Goal: Task Accomplishment & Management: Complete application form

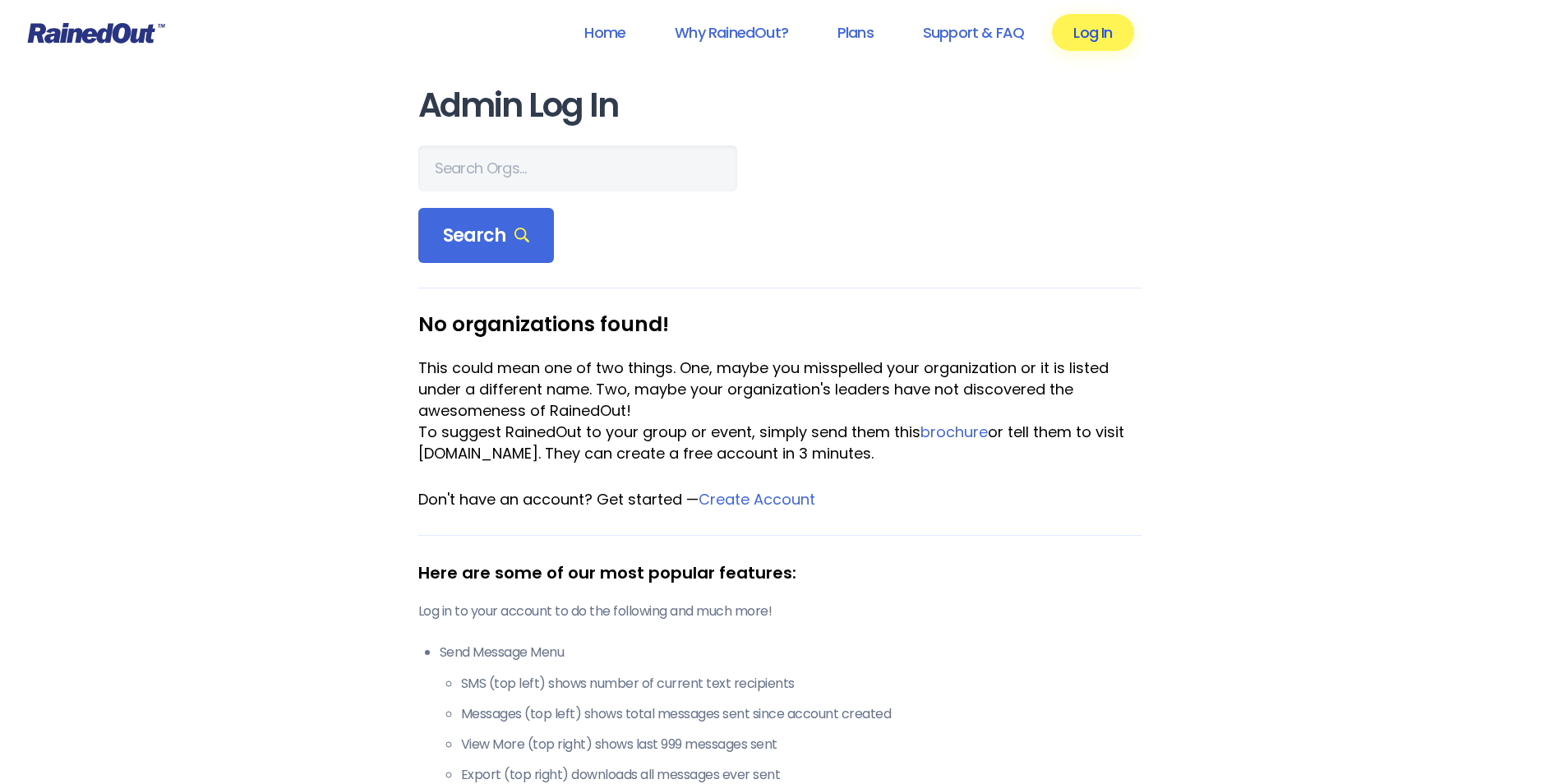
click at [1121, 35] on link "Log In" at bounding box center [1092, 32] width 81 height 37
click at [553, 179] on input "text" at bounding box center [577, 168] width 318 height 46
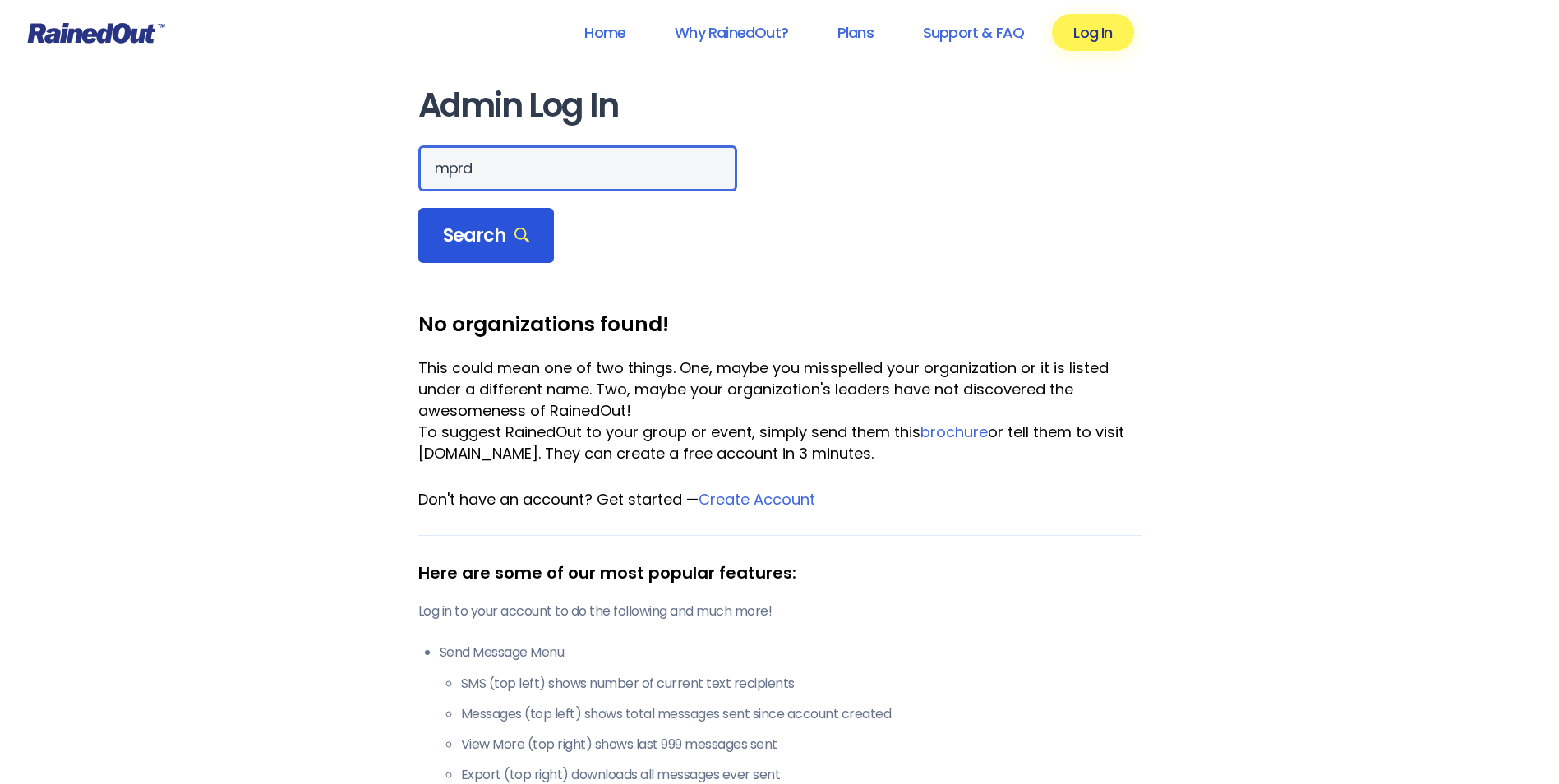
type input "mprd"
click at [502, 240] on span "Search" at bounding box center [487, 235] width 87 height 23
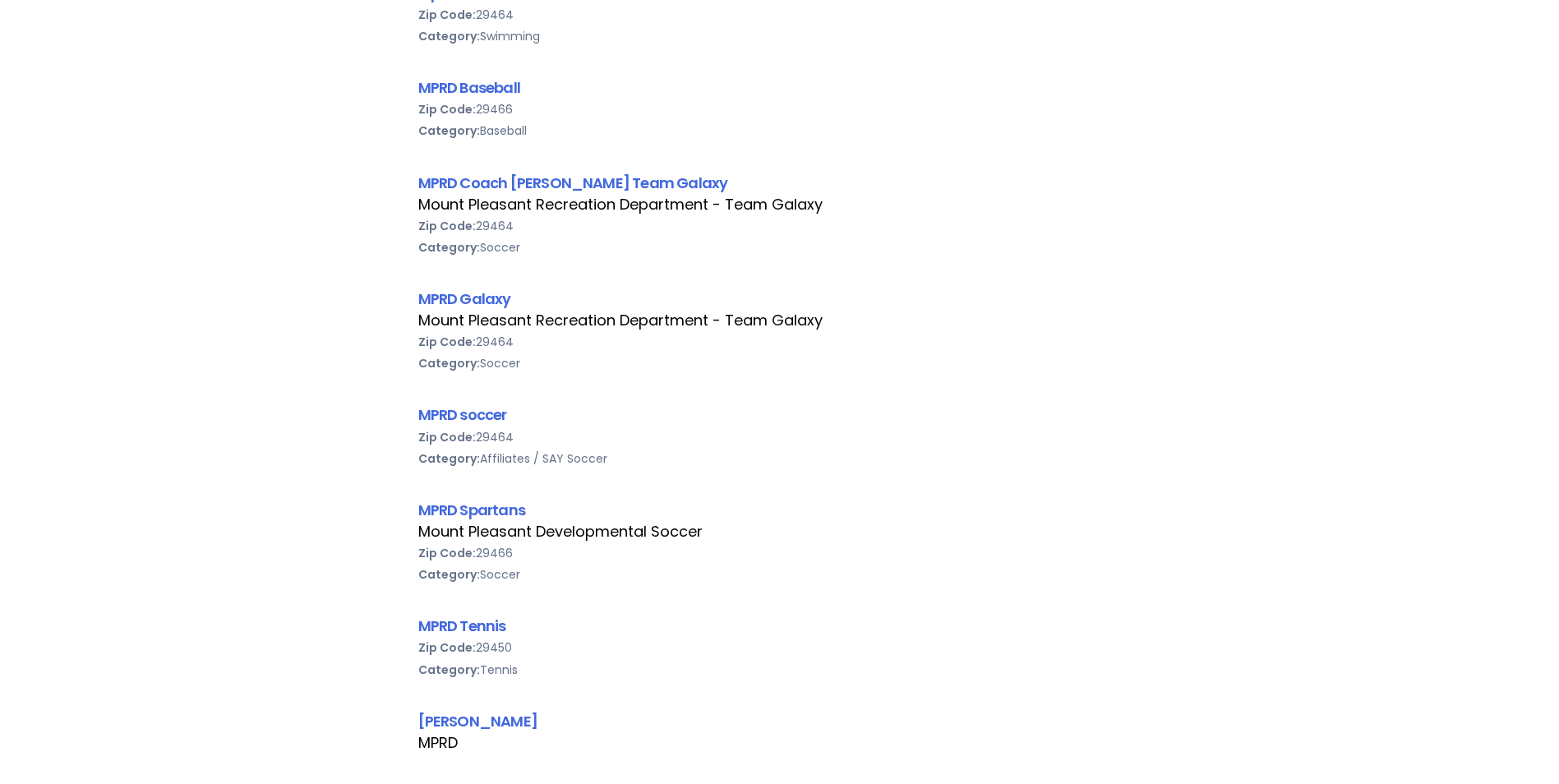
scroll to position [493, 0]
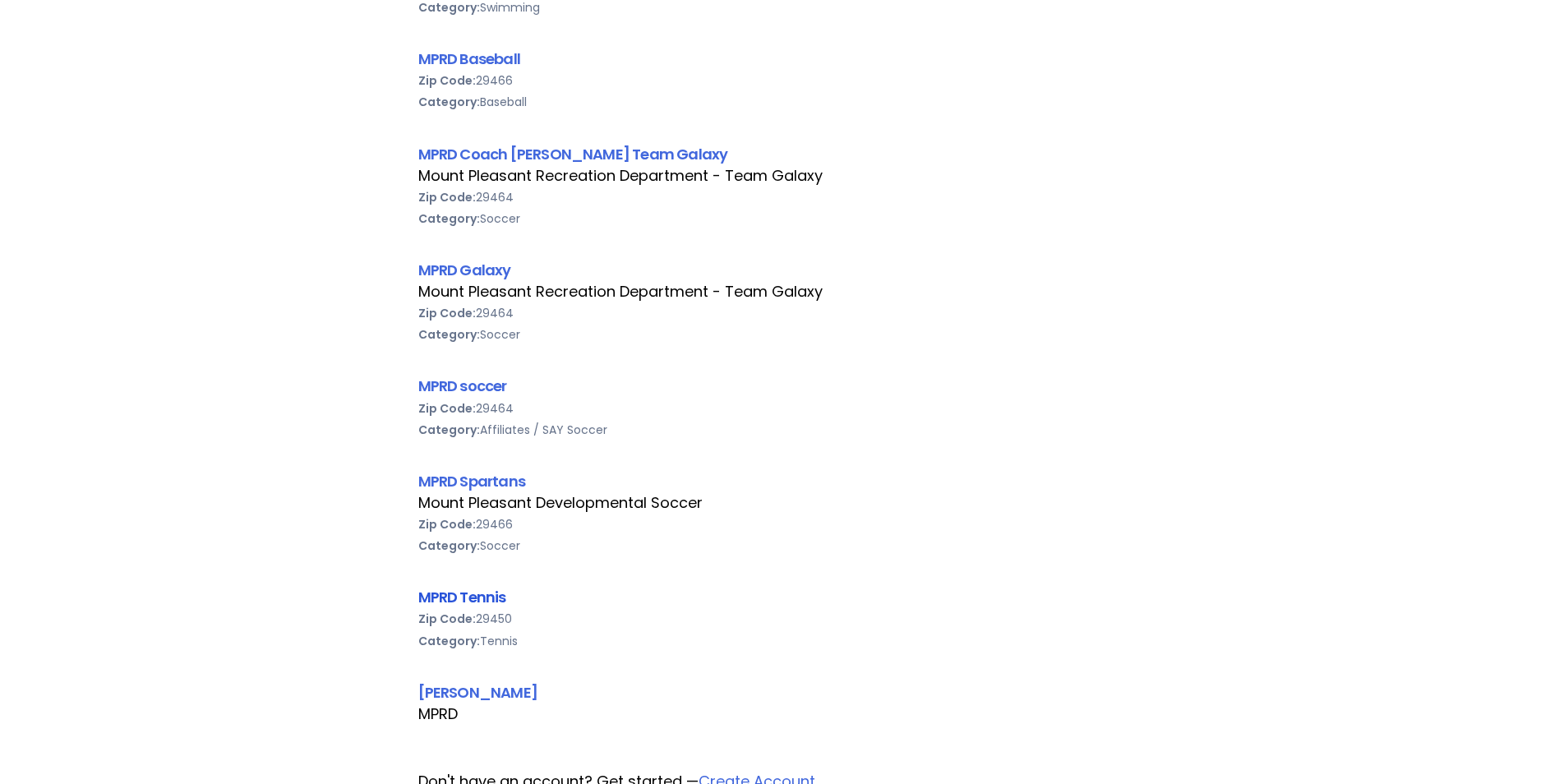
click at [480, 598] on link "MPRD Tennis" at bounding box center [462, 597] width 88 height 21
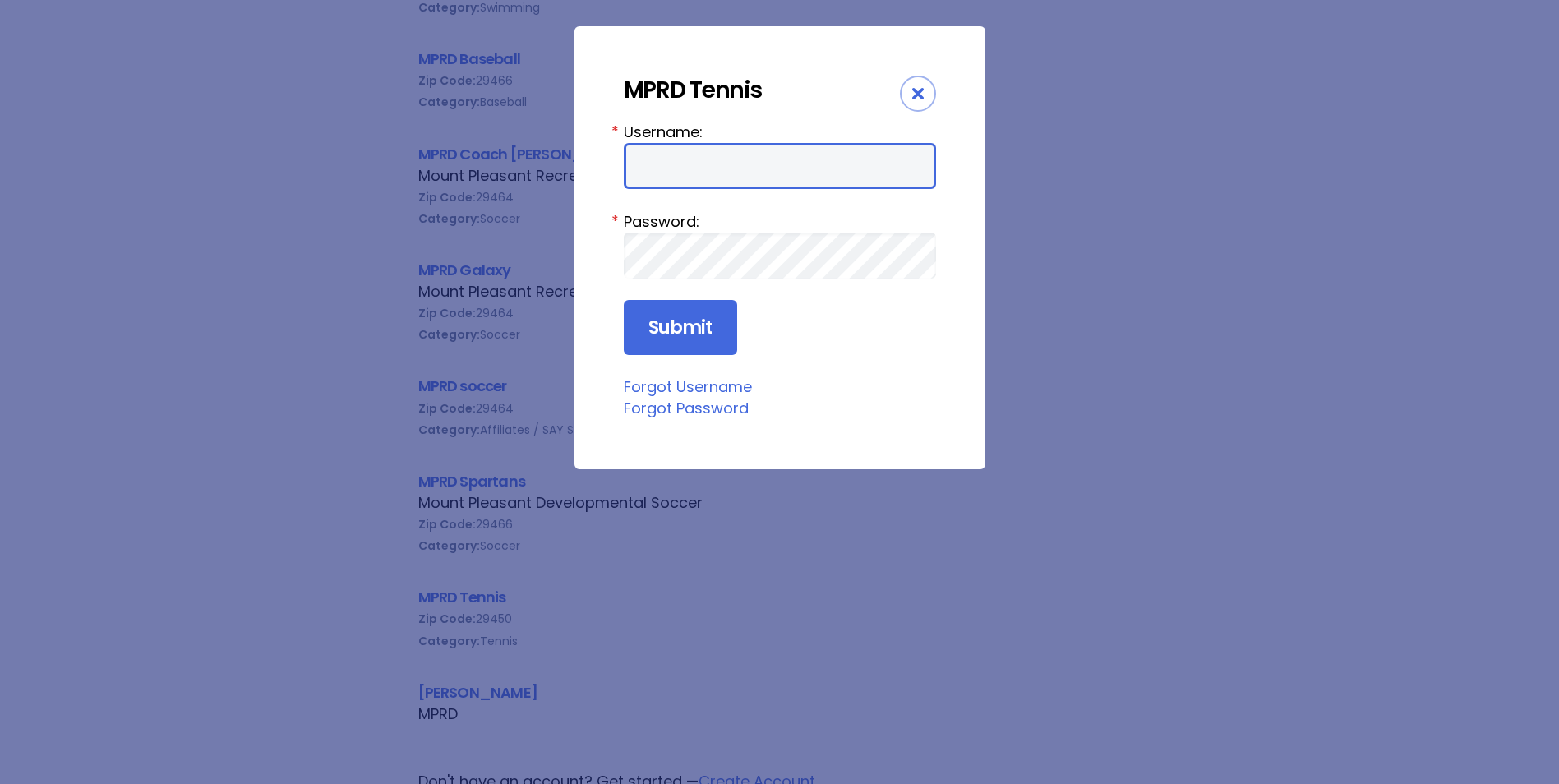
type input "mprd"
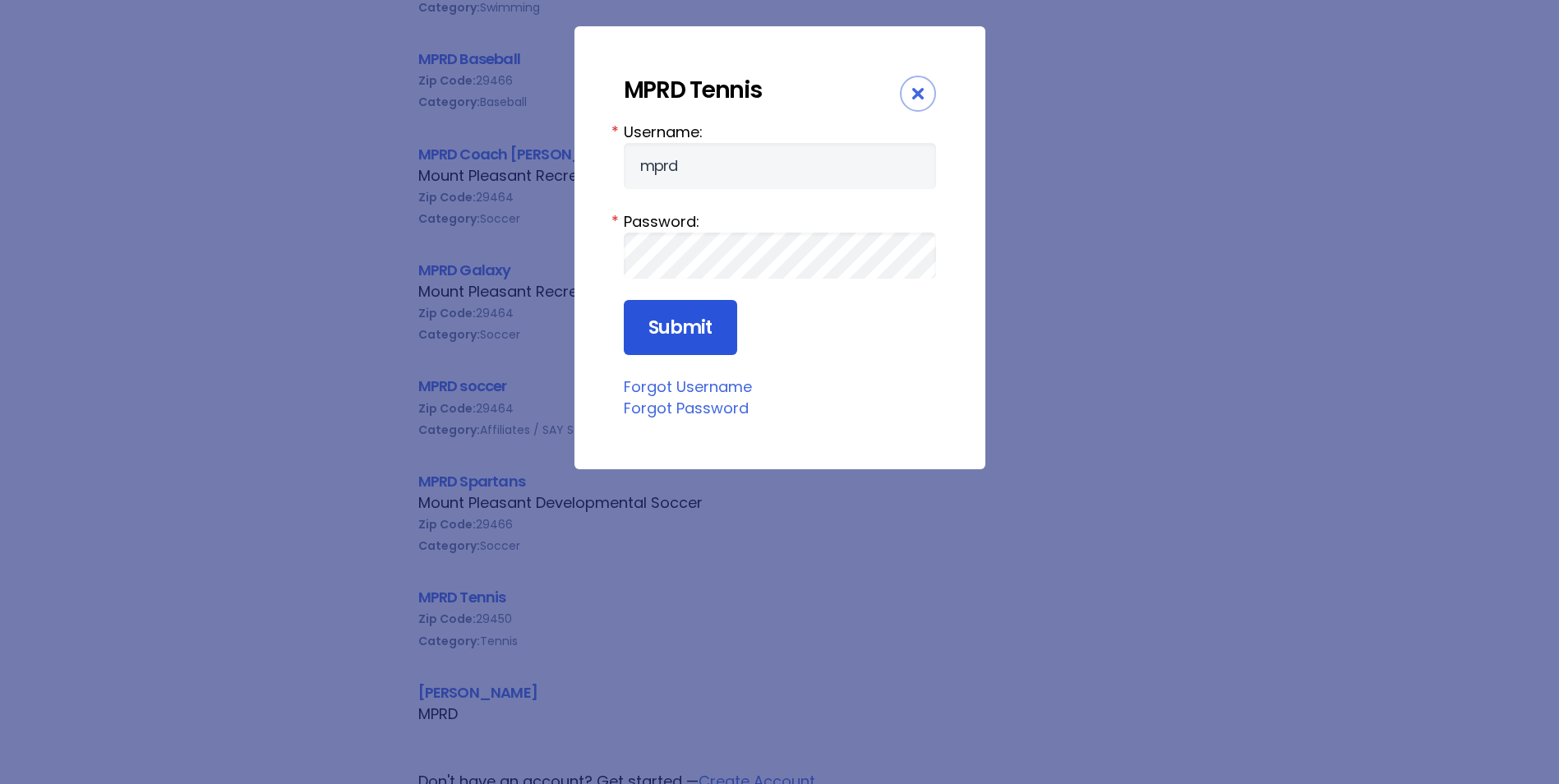
click at [683, 326] on input "Submit" at bounding box center [680, 327] width 113 height 56
click at [693, 312] on input "Submit" at bounding box center [680, 327] width 113 height 56
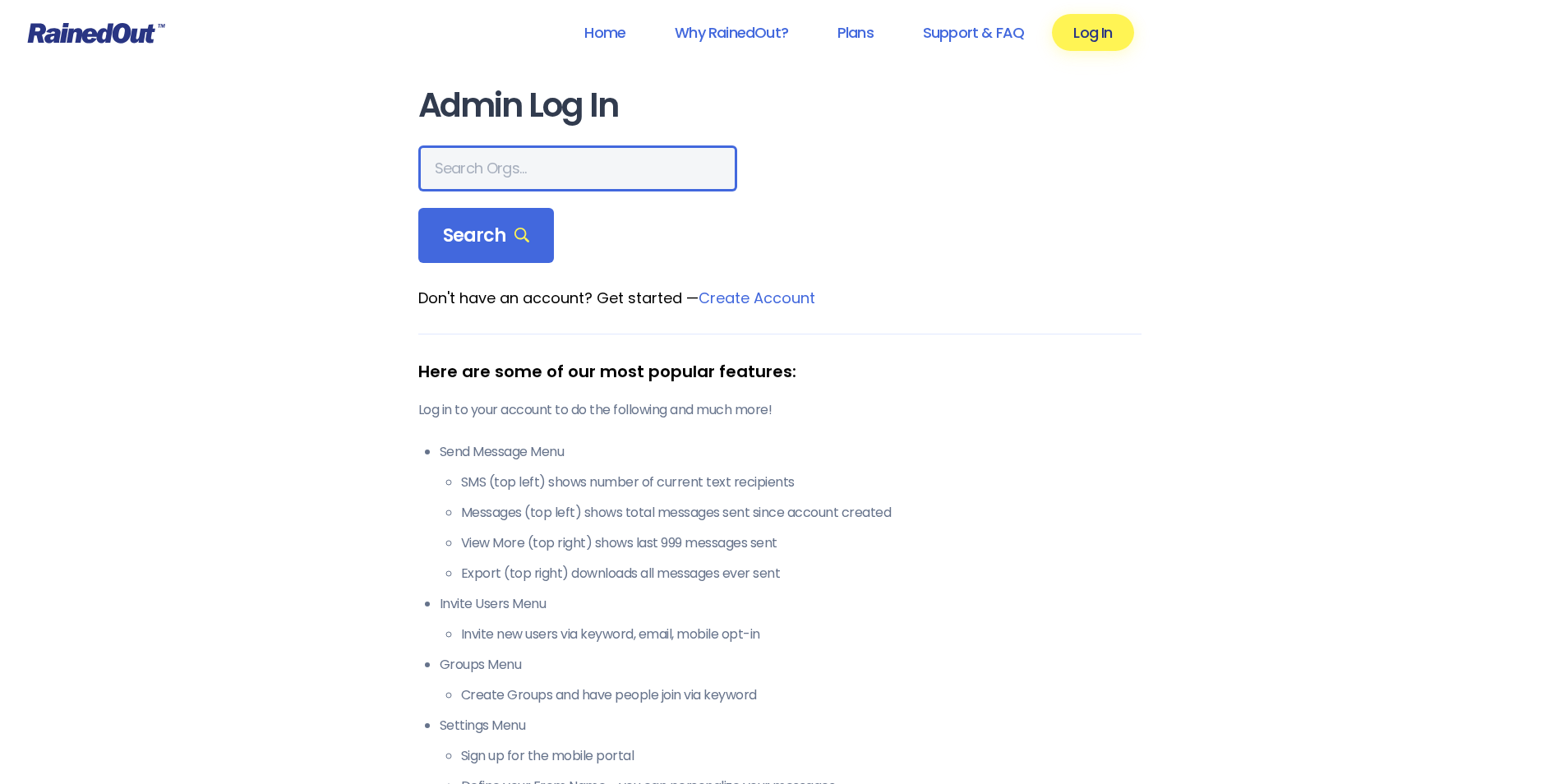
click at [539, 165] on input "text" at bounding box center [577, 168] width 318 height 46
click at [1096, 38] on link "Log In" at bounding box center [1092, 32] width 81 height 37
click at [528, 183] on input "text" at bounding box center [577, 168] width 318 height 46
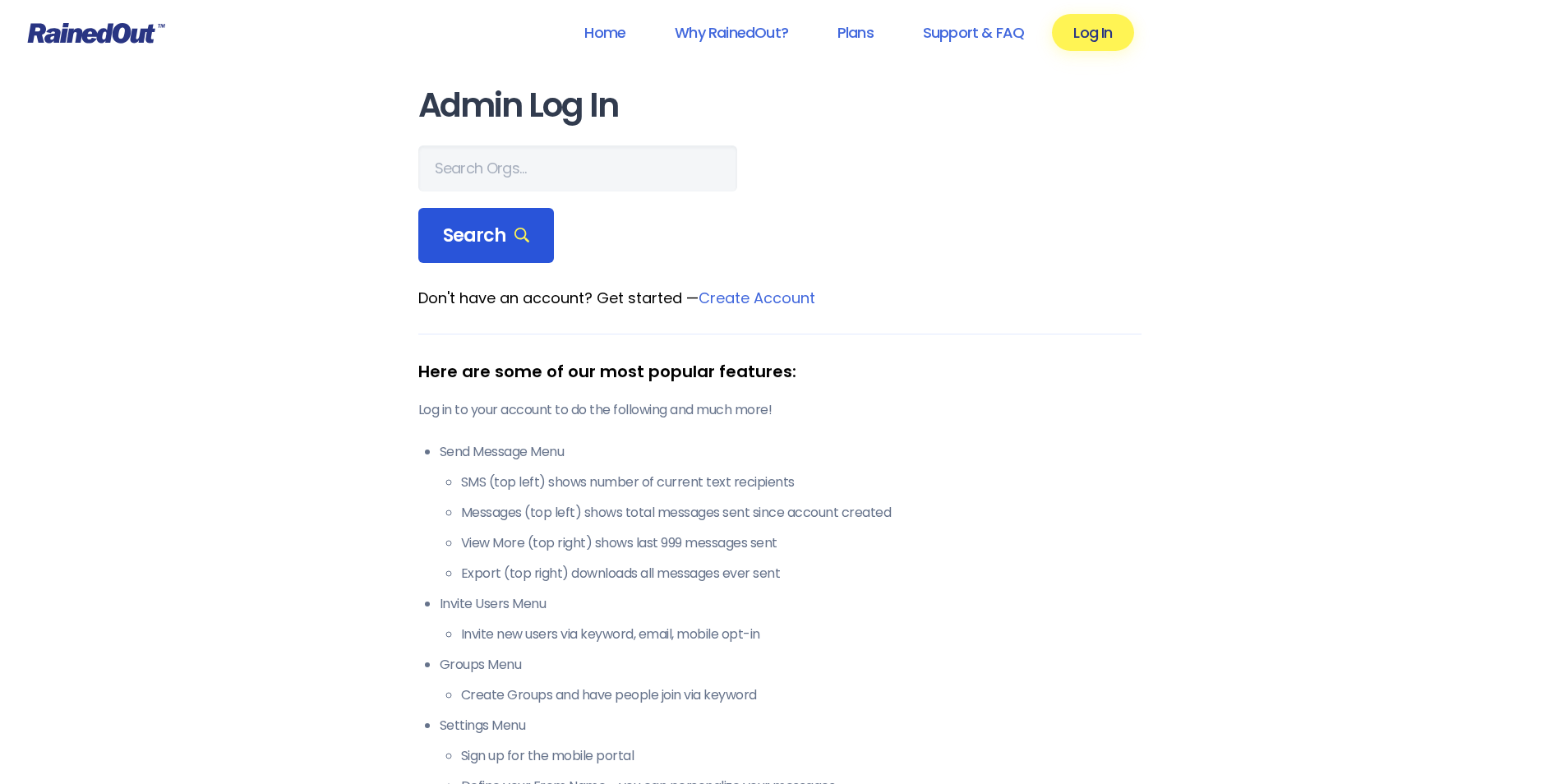
click at [488, 226] on span "Search" at bounding box center [487, 235] width 87 height 23
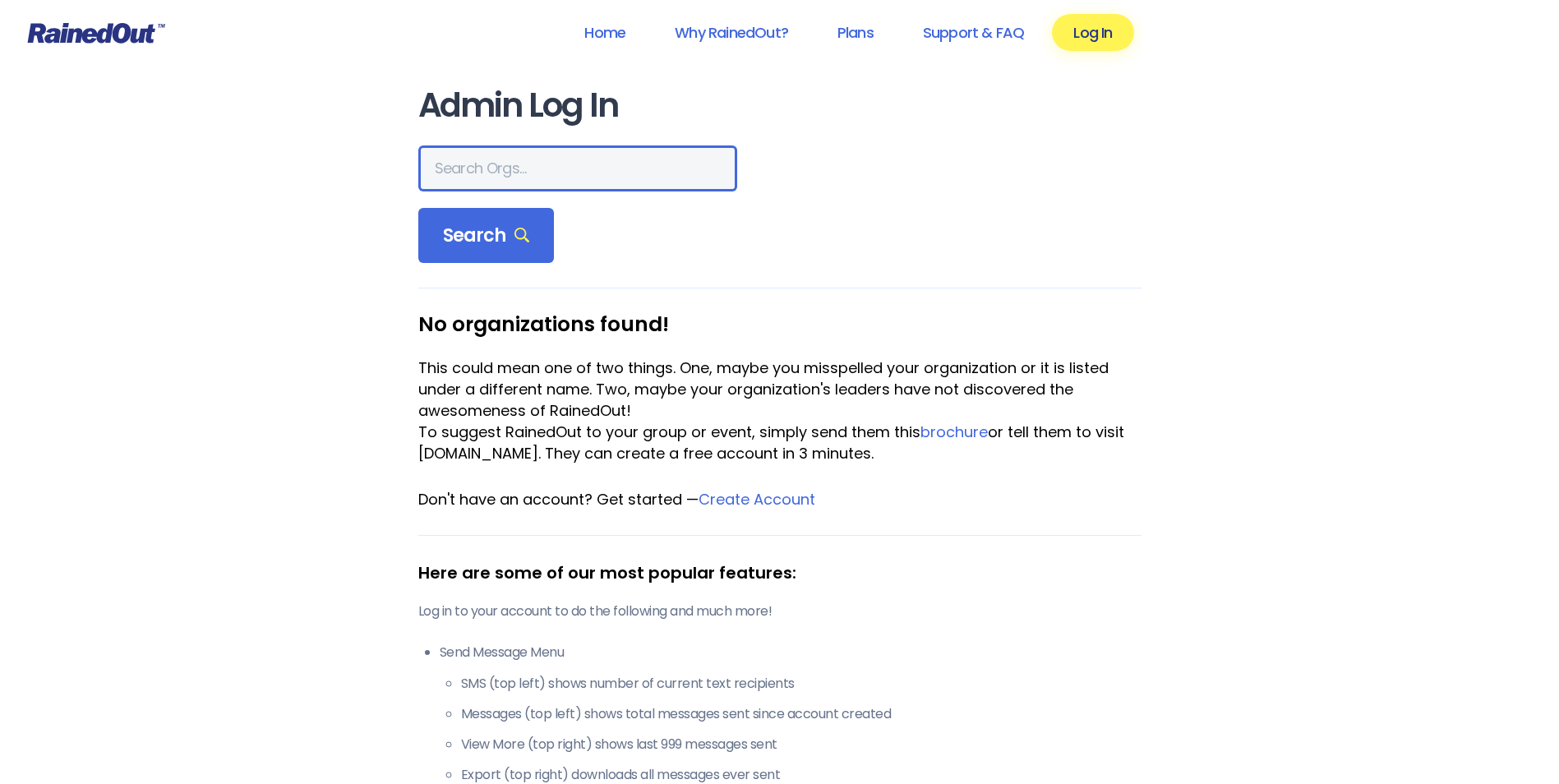
click at [501, 179] on input "text" at bounding box center [577, 168] width 318 height 46
type input "mprd"
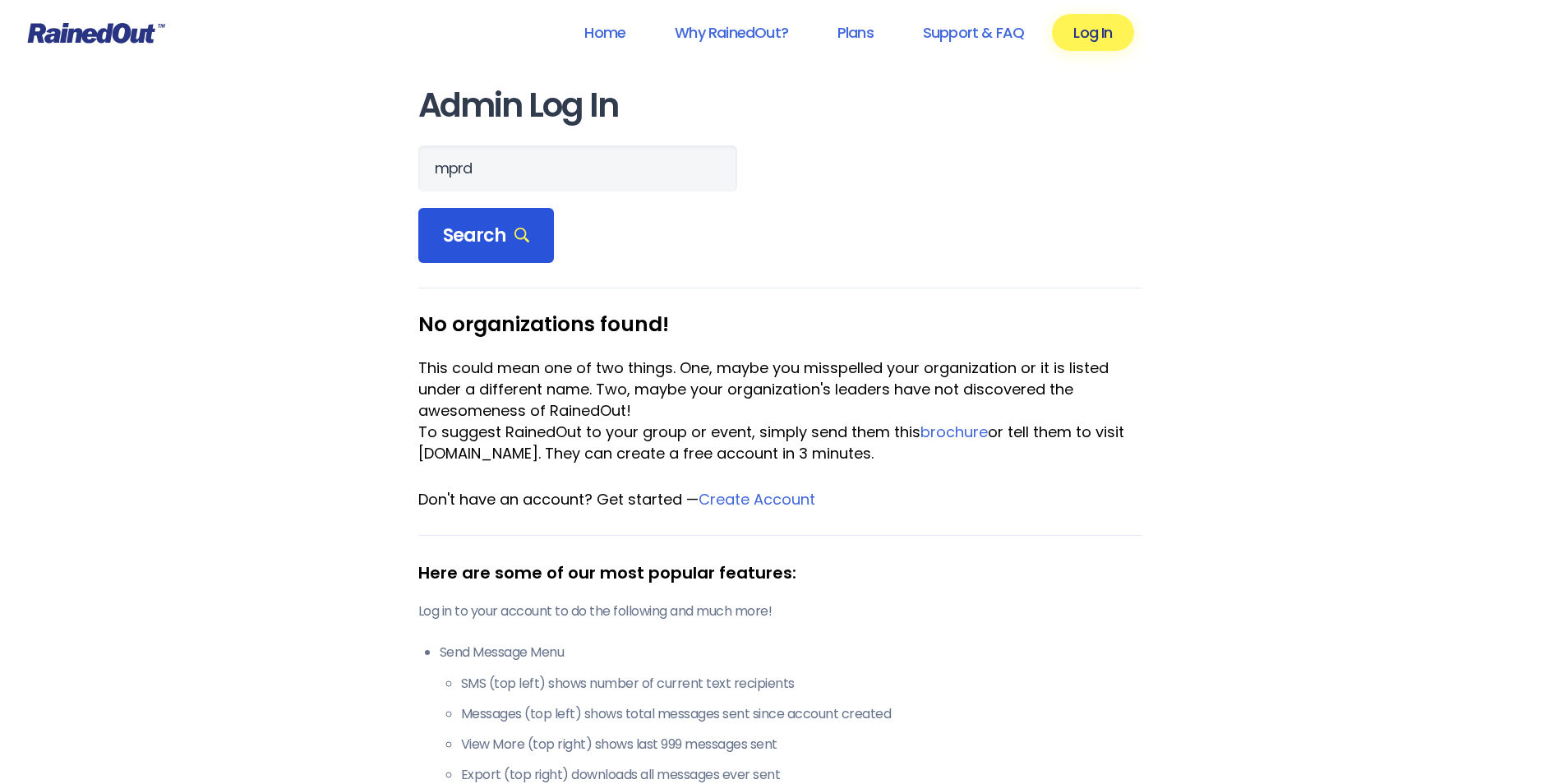
click at [488, 224] on span "Search" at bounding box center [487, 235] width 87 height 23
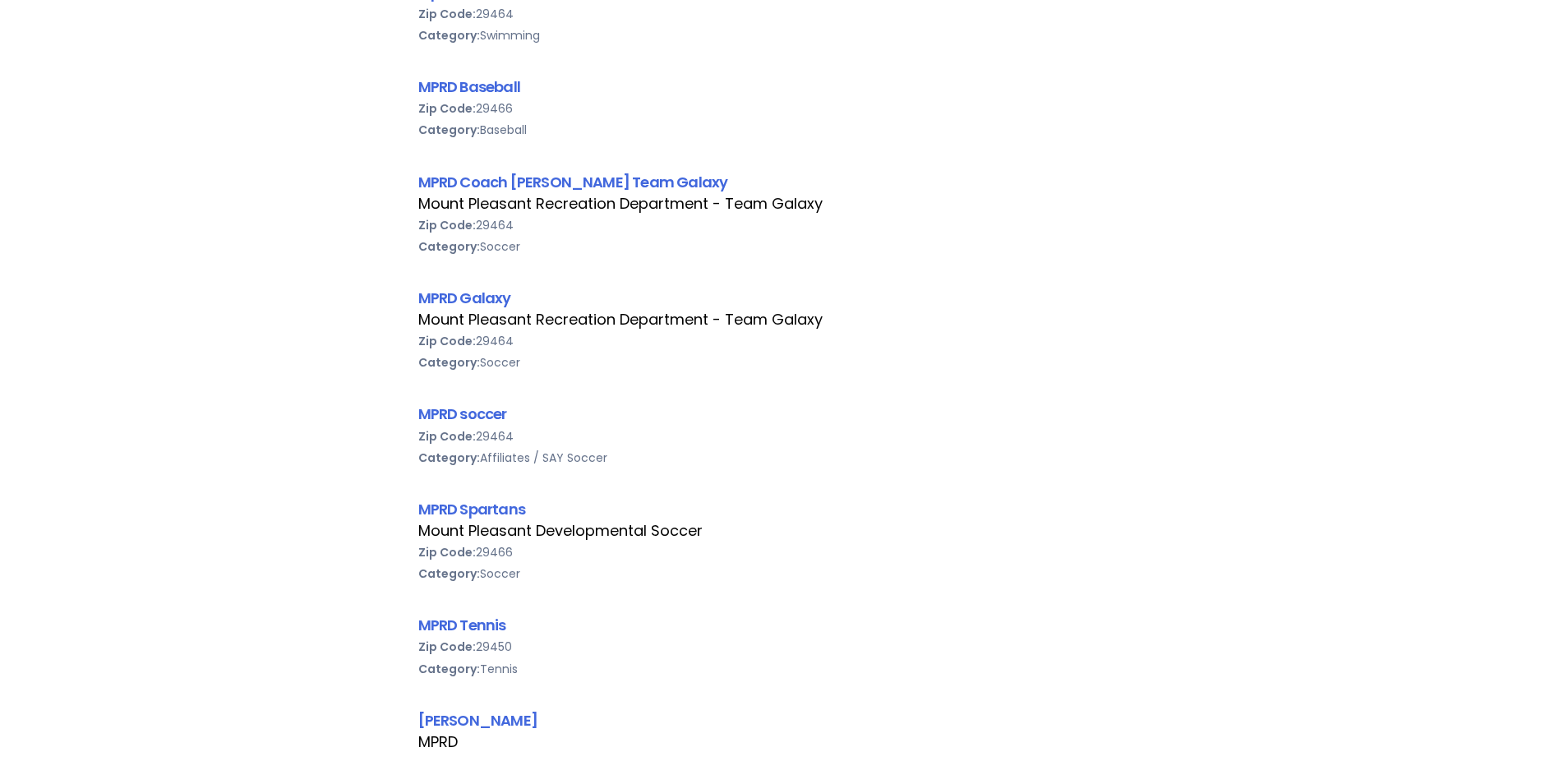
scroll to position [493, 0]
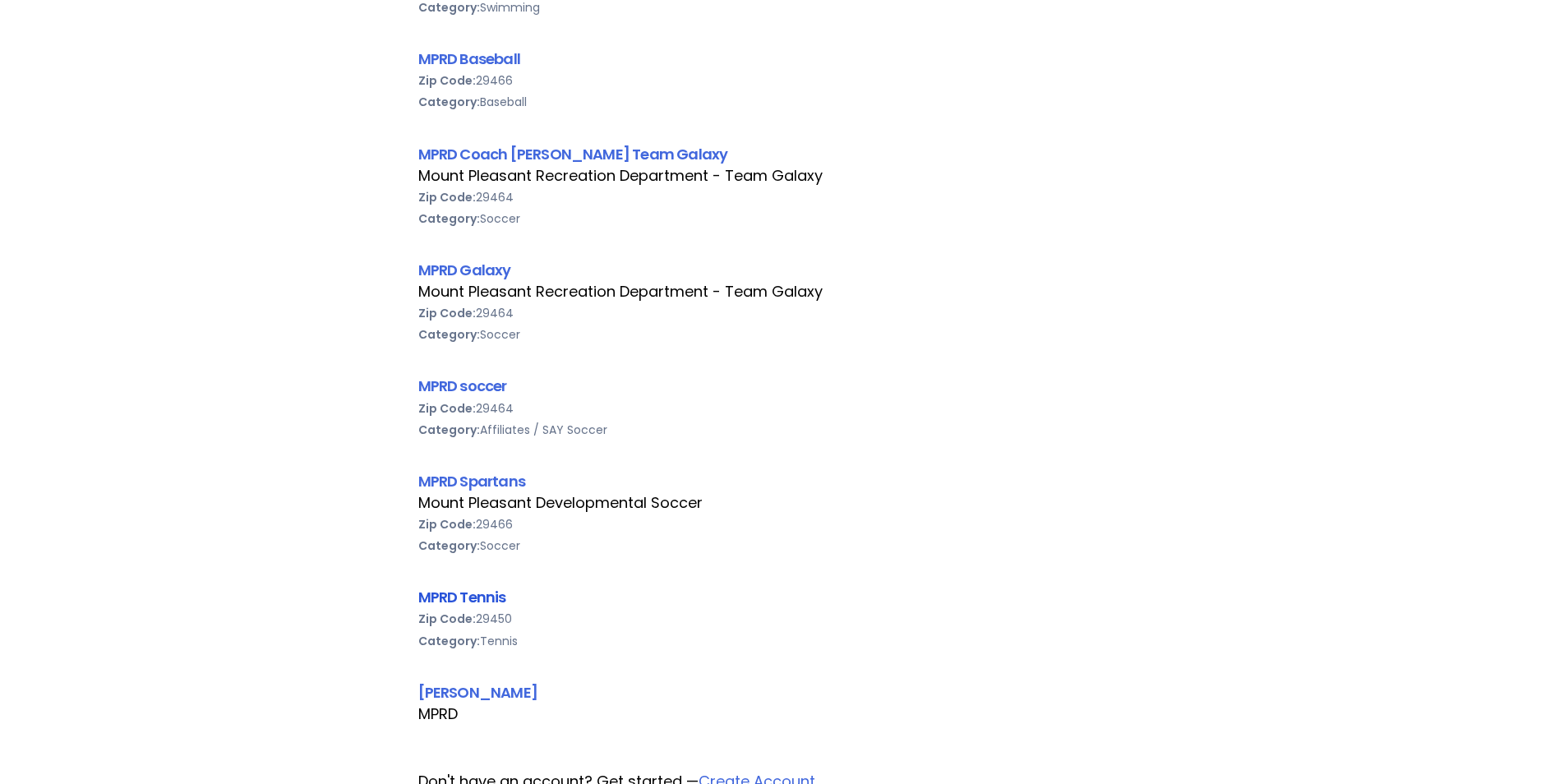
click at [488, 597] on link "MPRD Tennis" at bounding box center [462, 597] width 88 height 21
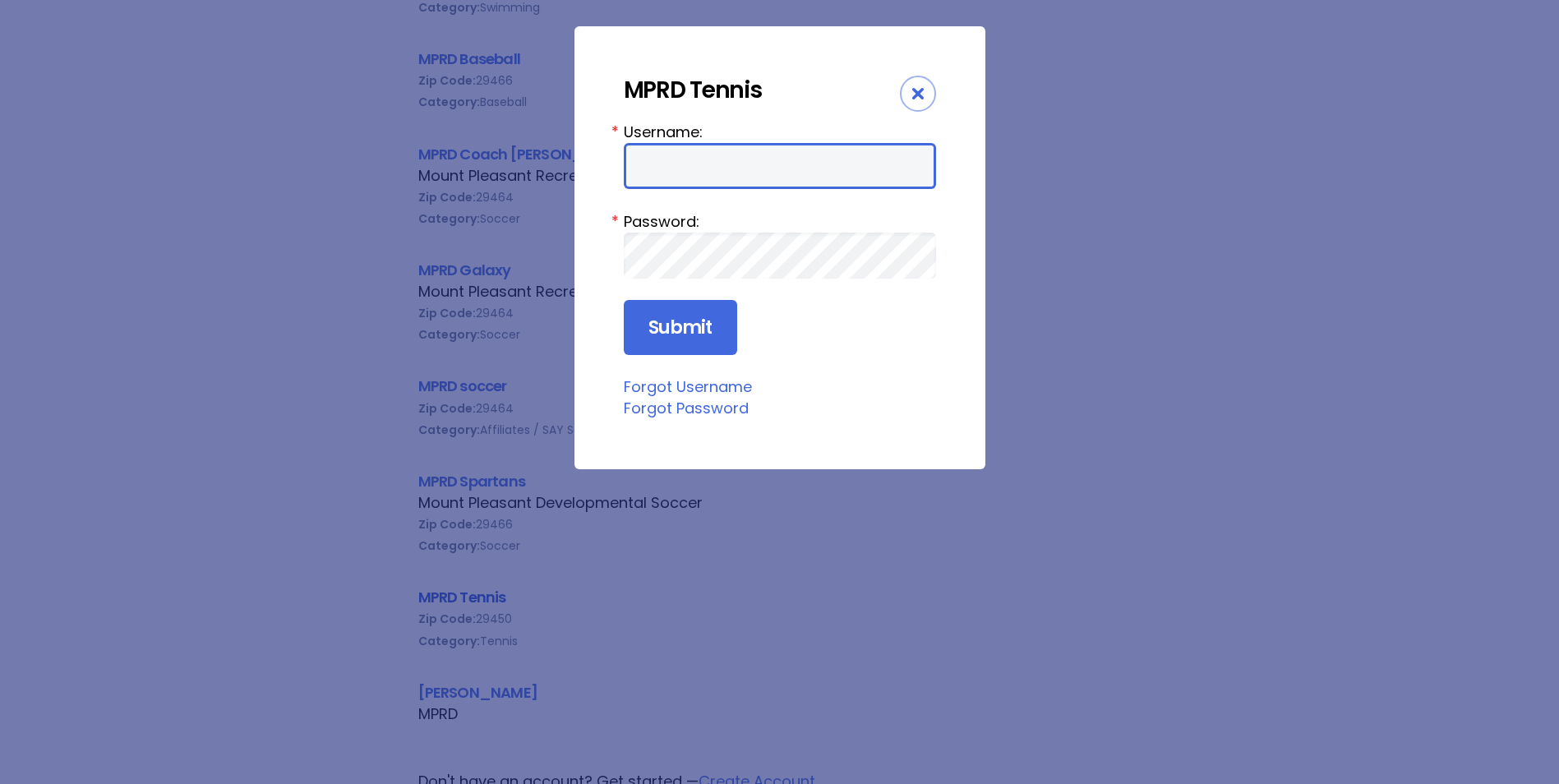
type input "mprd"
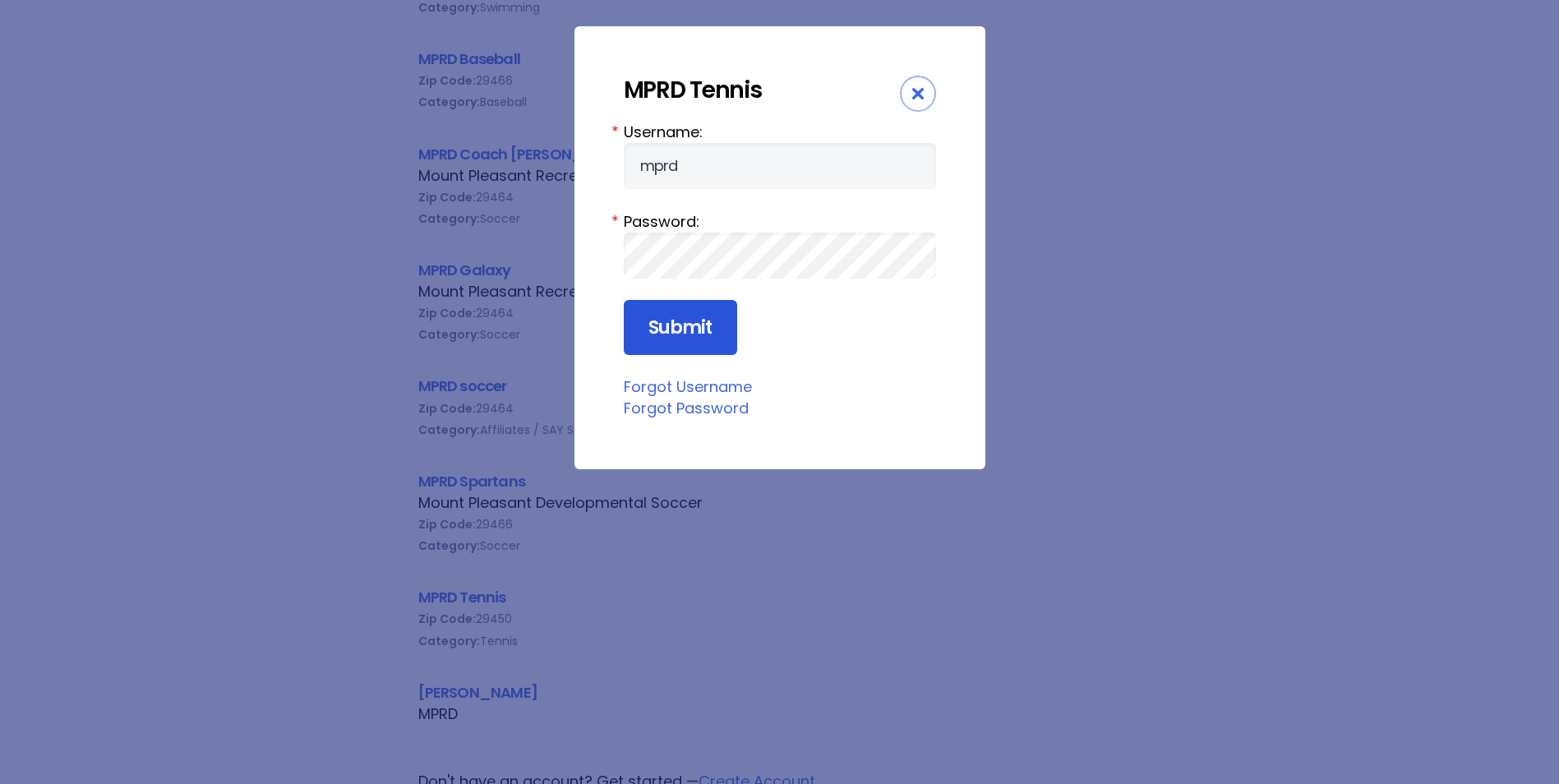
click at [690, 330] on input "Submit" at bounding box center [680, 327] width 113 height 56
click at [692, 338] on input "Submit" at bounding box center [680, 327] width 113 height 56
click at [919, 90] on icon "Close" at bounding box center [917, 94] width 11 height 11
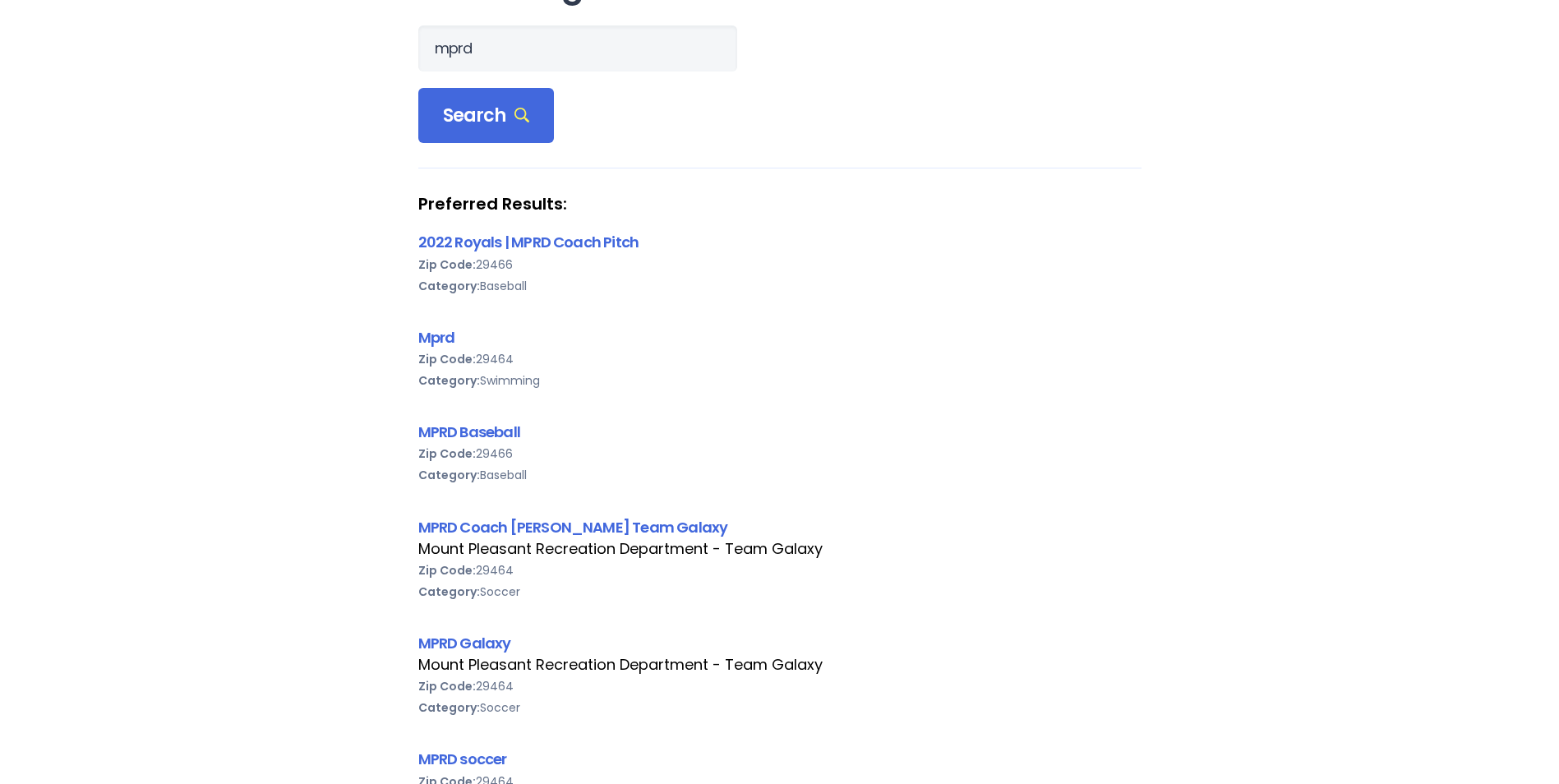
scroll to position [82, 0]
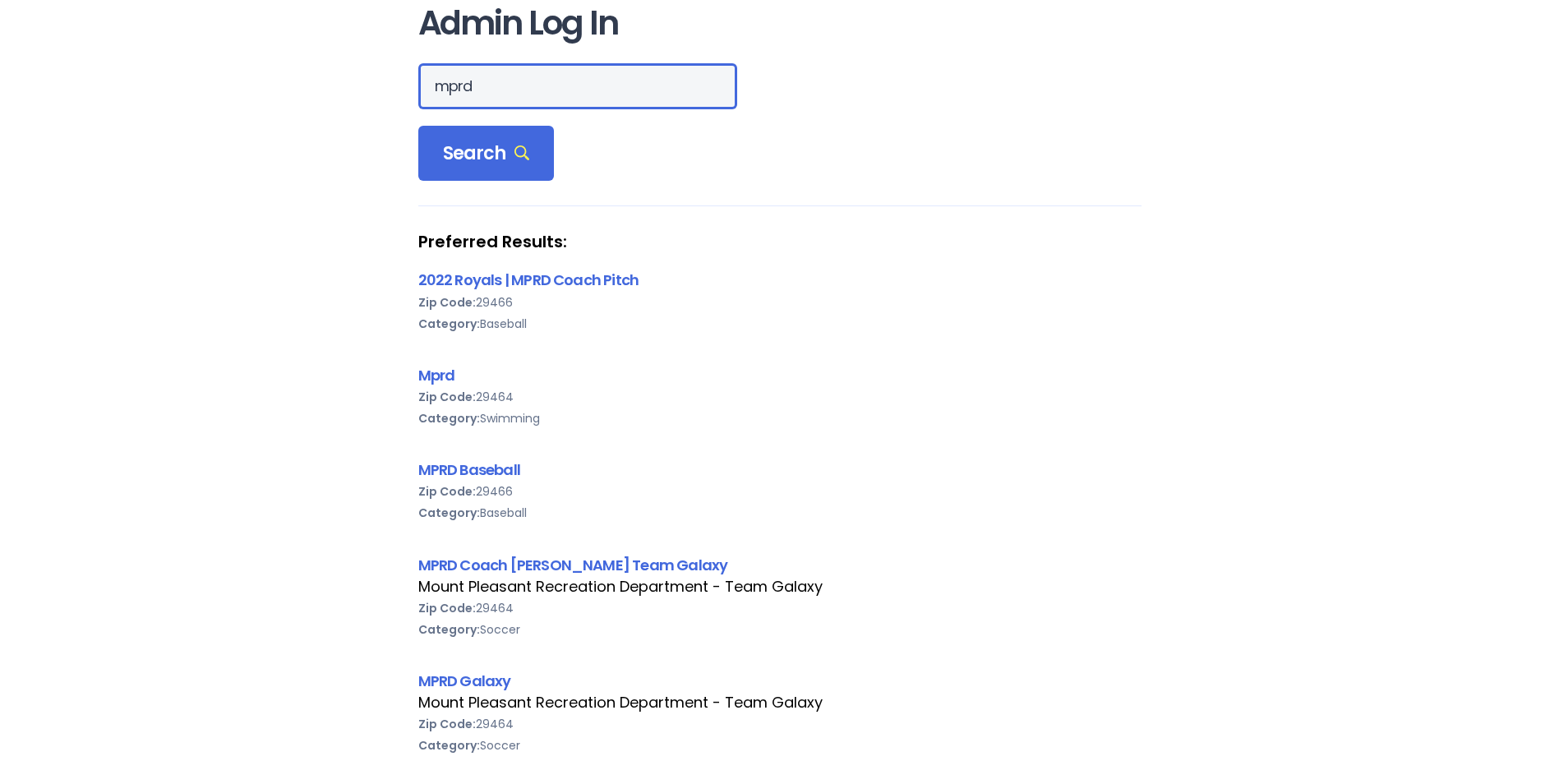
click at [496, 91] on input "mprd" at bounding box center [577, 86] width 318 height 46
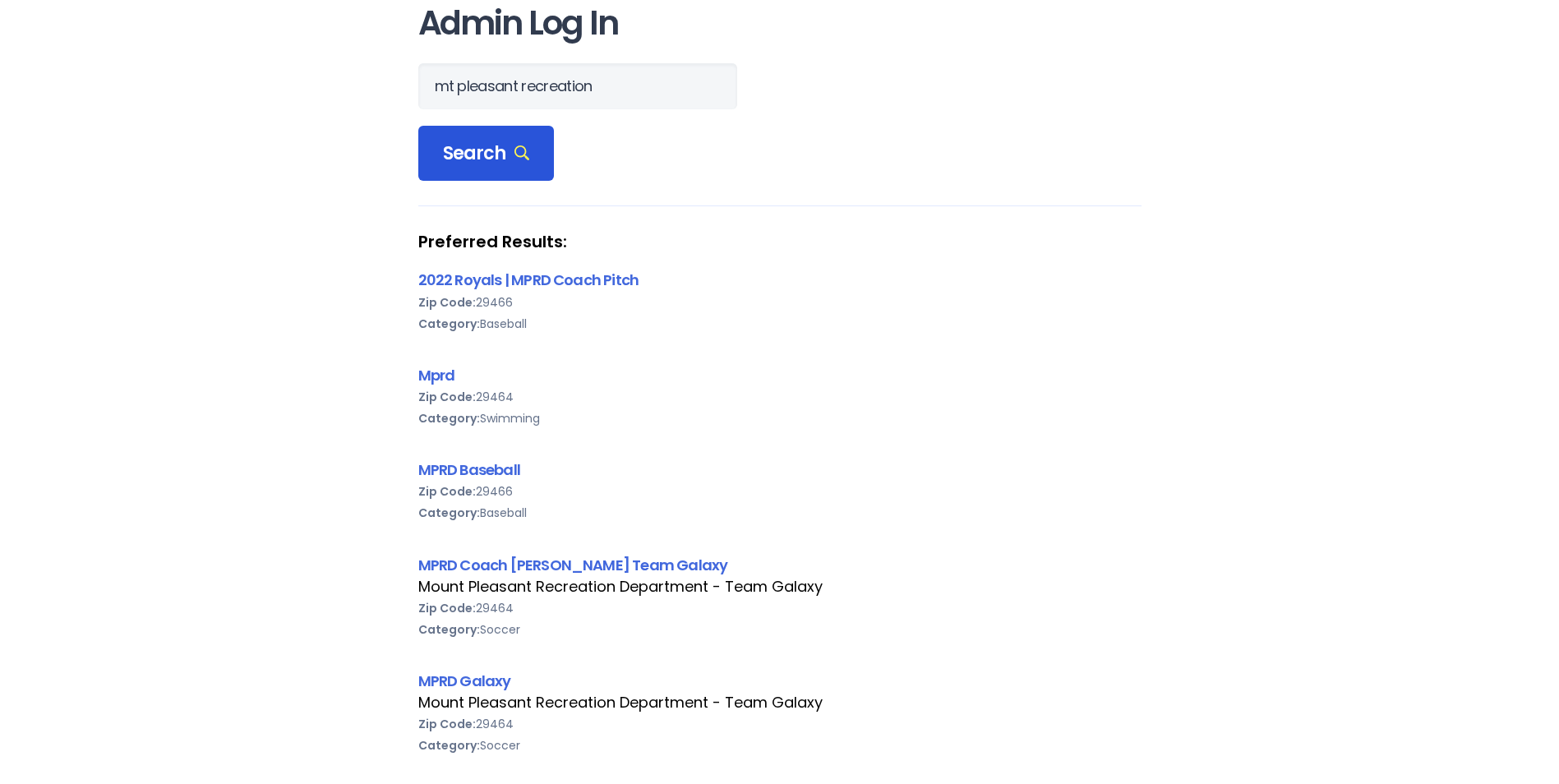
click at [488, 142] on span "Search" at bounding box center [487, 153] width 87 height 23
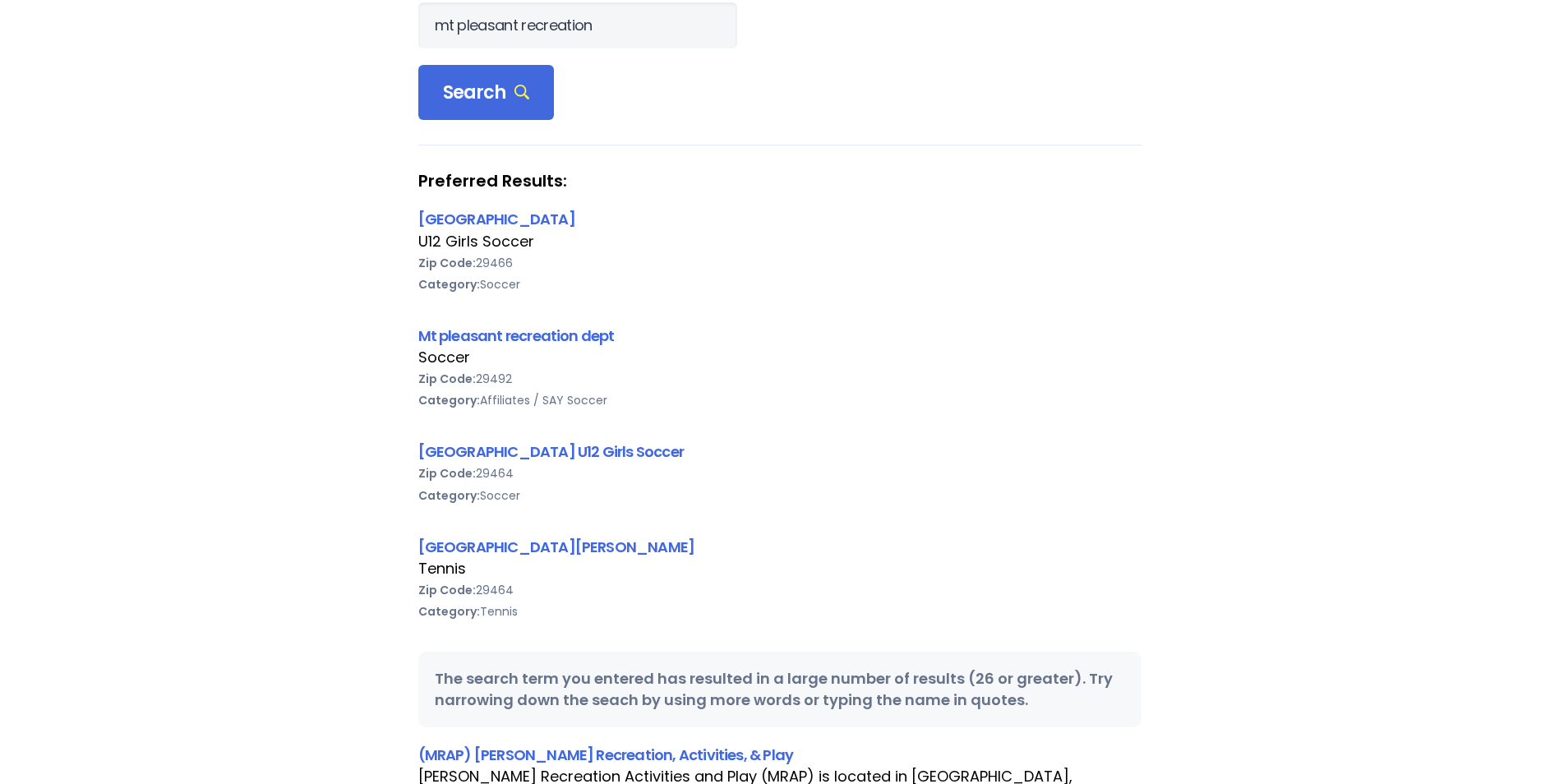
scroll to position [0, 0]
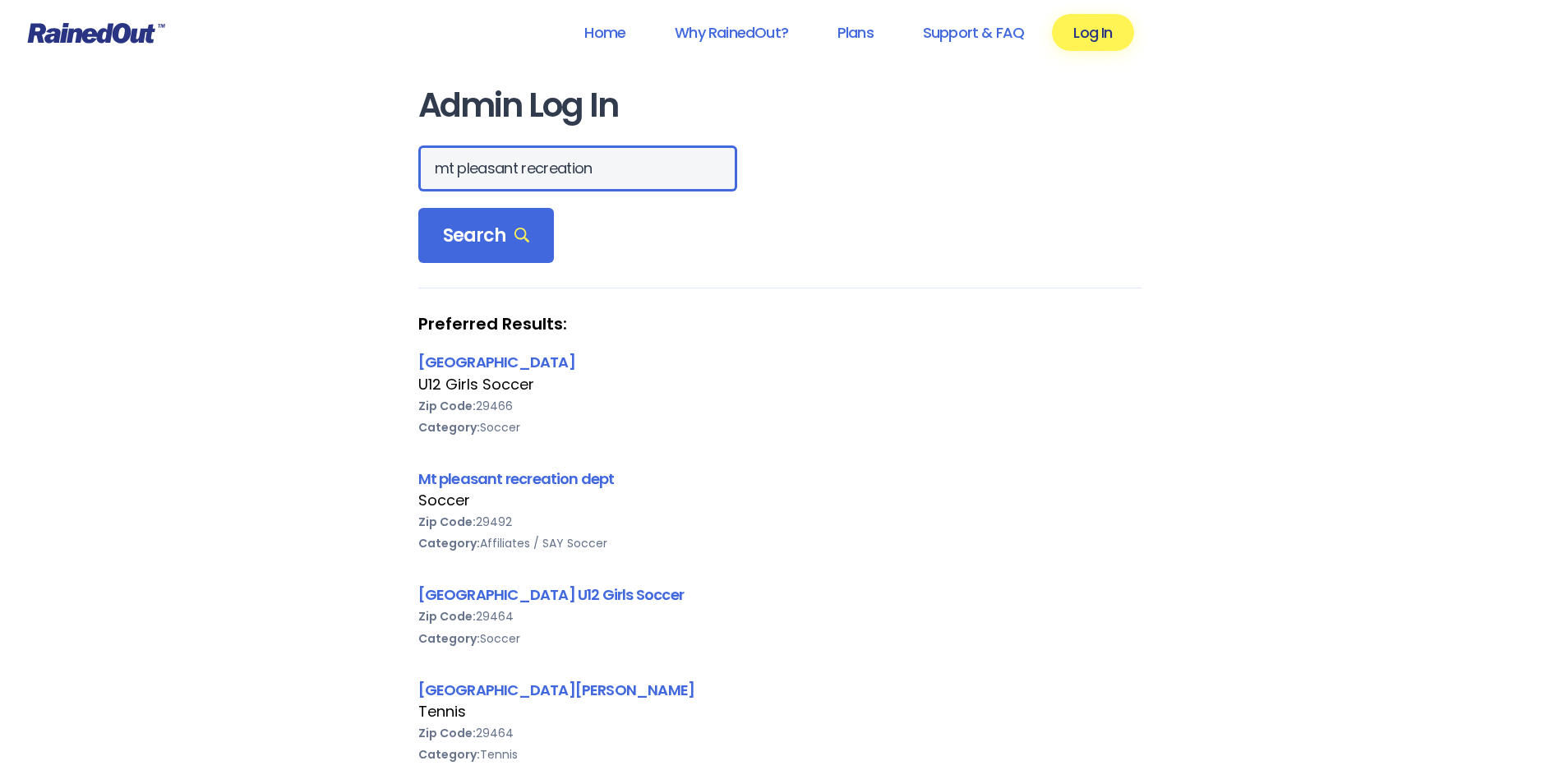
click at [454, 171] on input "mt pleasant recreation" at bounding box center [577, 168] width 318 height 46
type input "mount pleasant recreation"
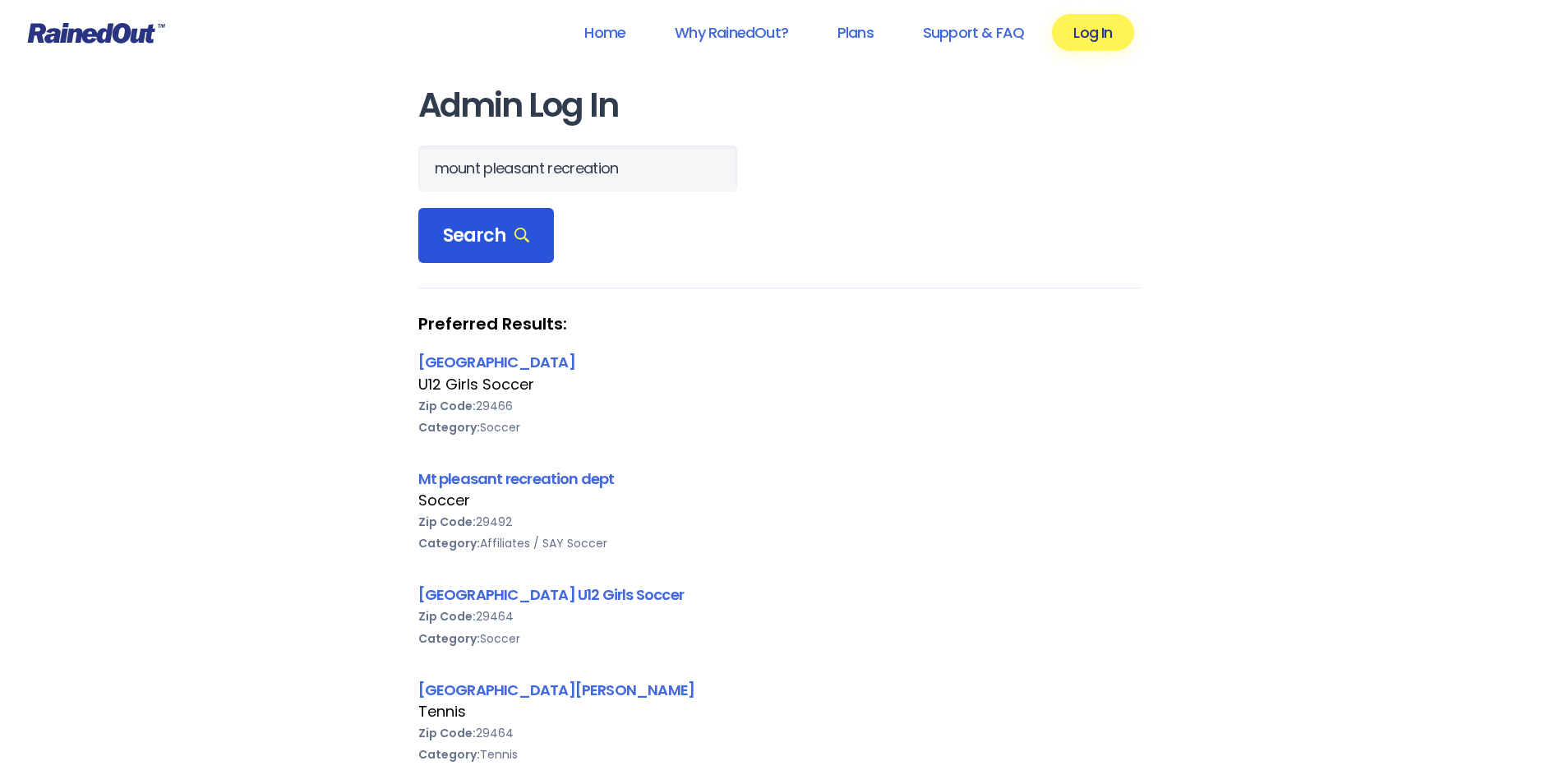
click at [483, 243] on span "Search" at bounding box center [487, 235] width 87 height 23
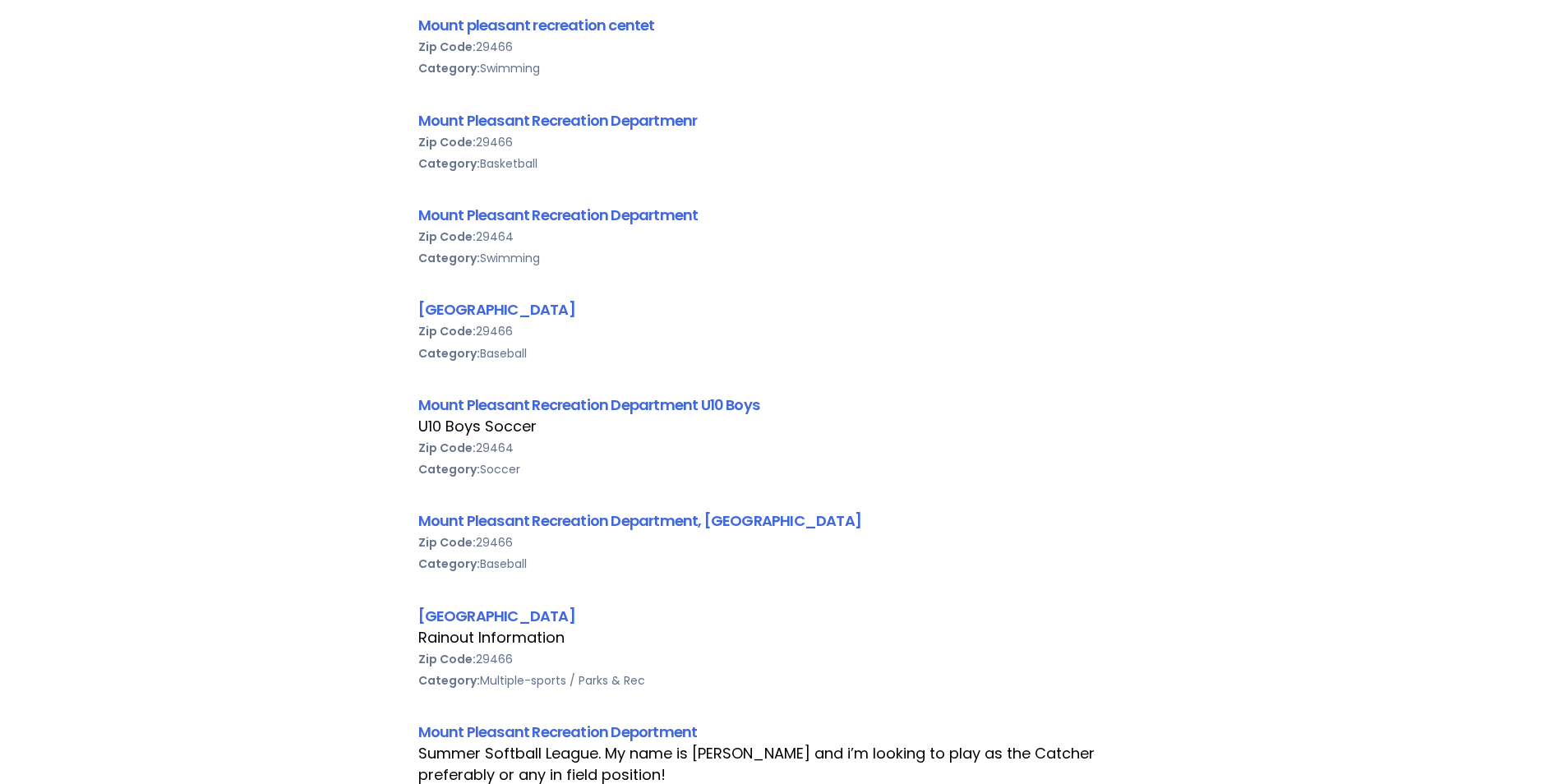
scroll to position [575, 0]
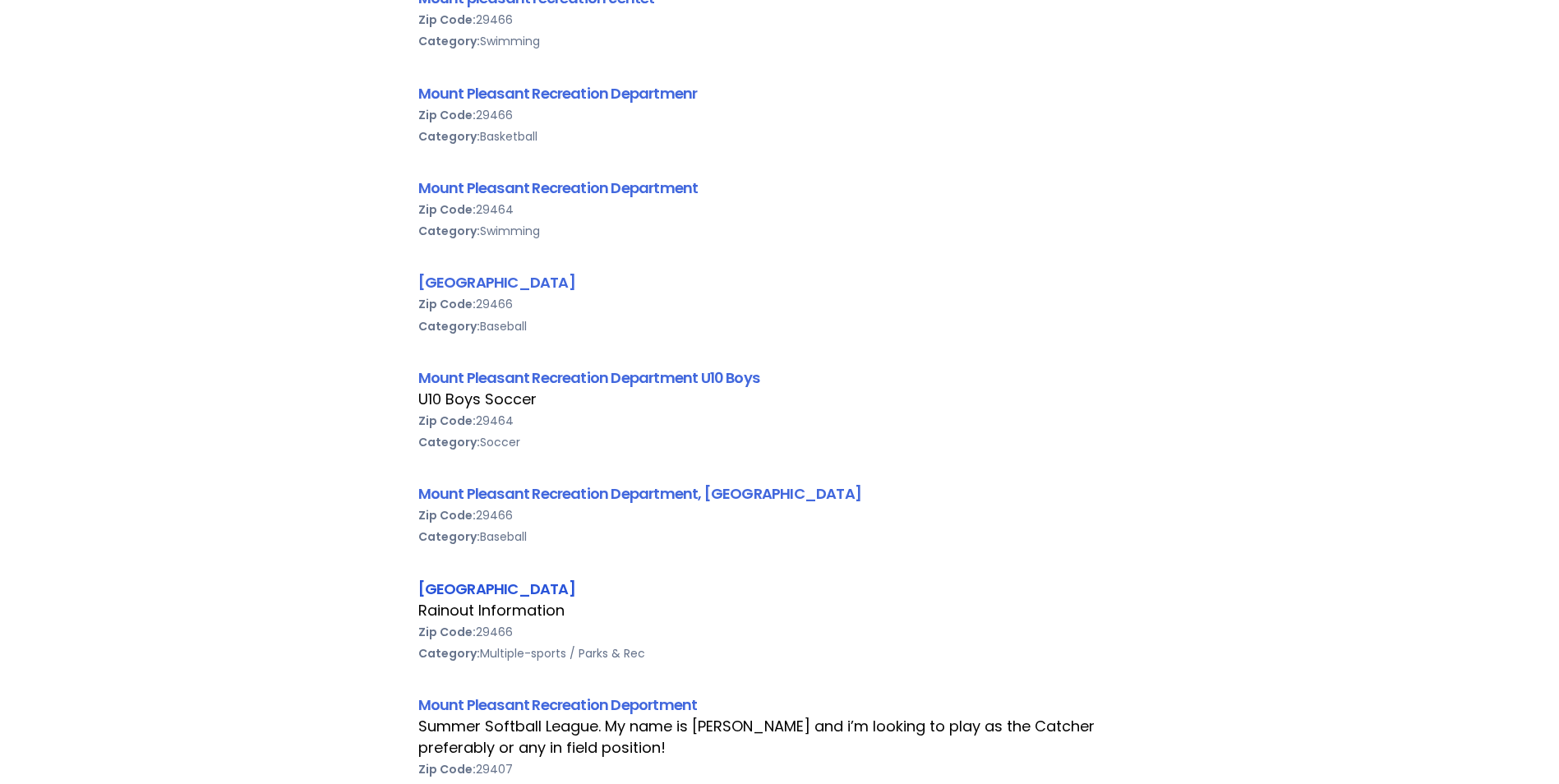
click at [575, 593] on link "[GEOGRAPHIC_DATA]" at bounding box center [497, 588] width 157 height 21
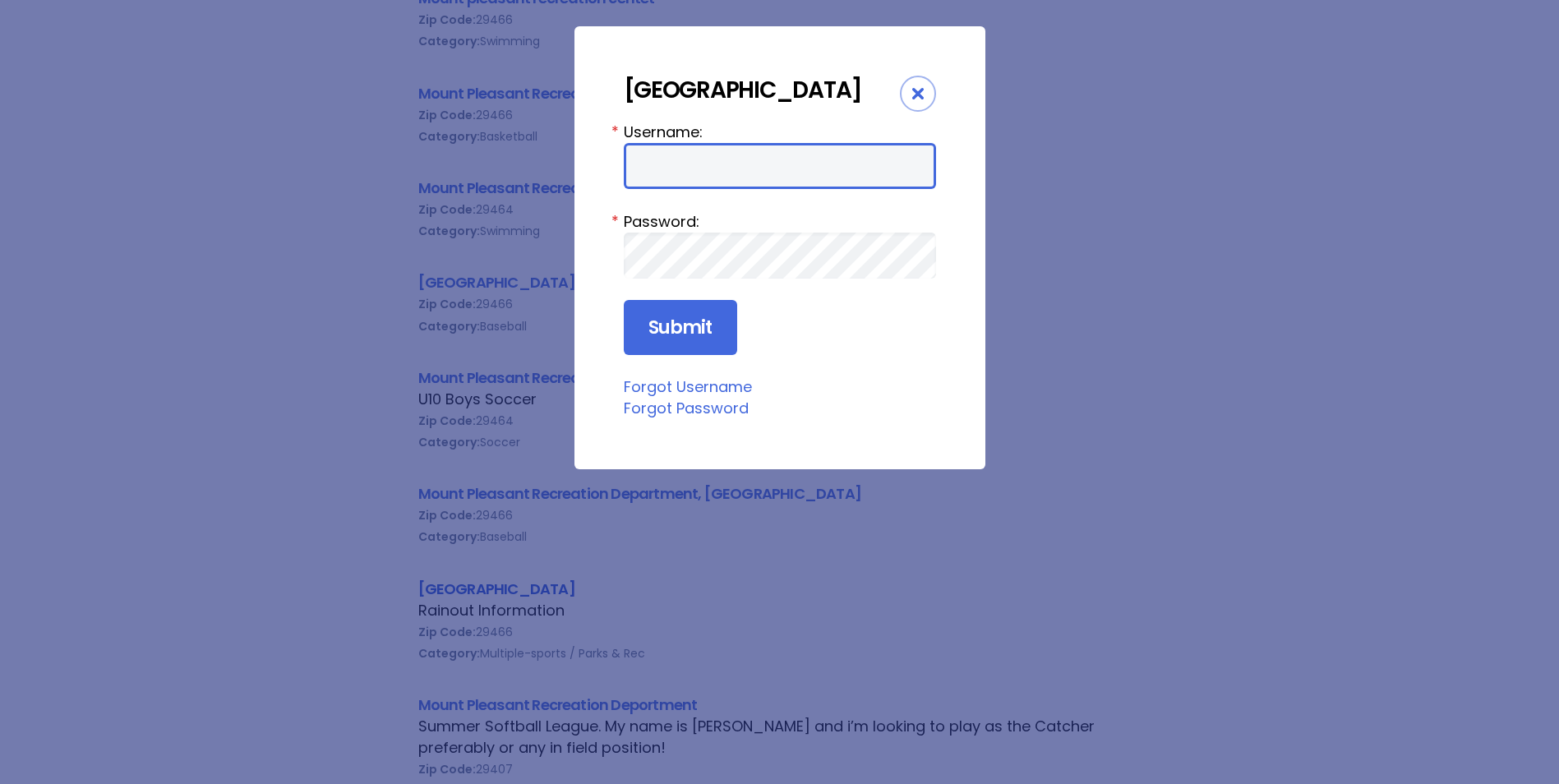
type input "mprd"
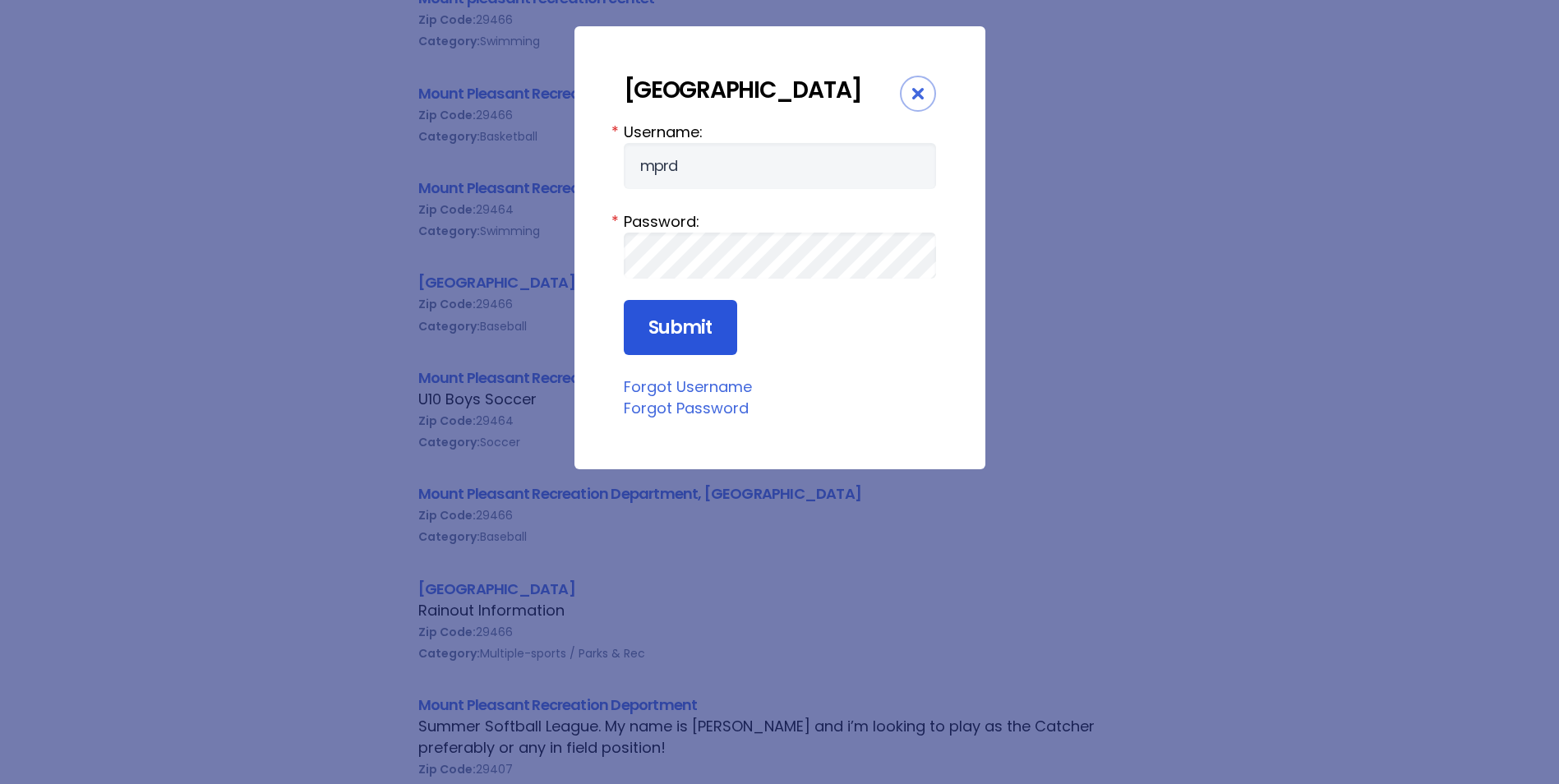
click at [674, 356] on input "Submit" at bounding box center [680, 327] width 113 height 56
click at [923, 97] on div "Close" at bounding box center [917, 94] width 36 height 36
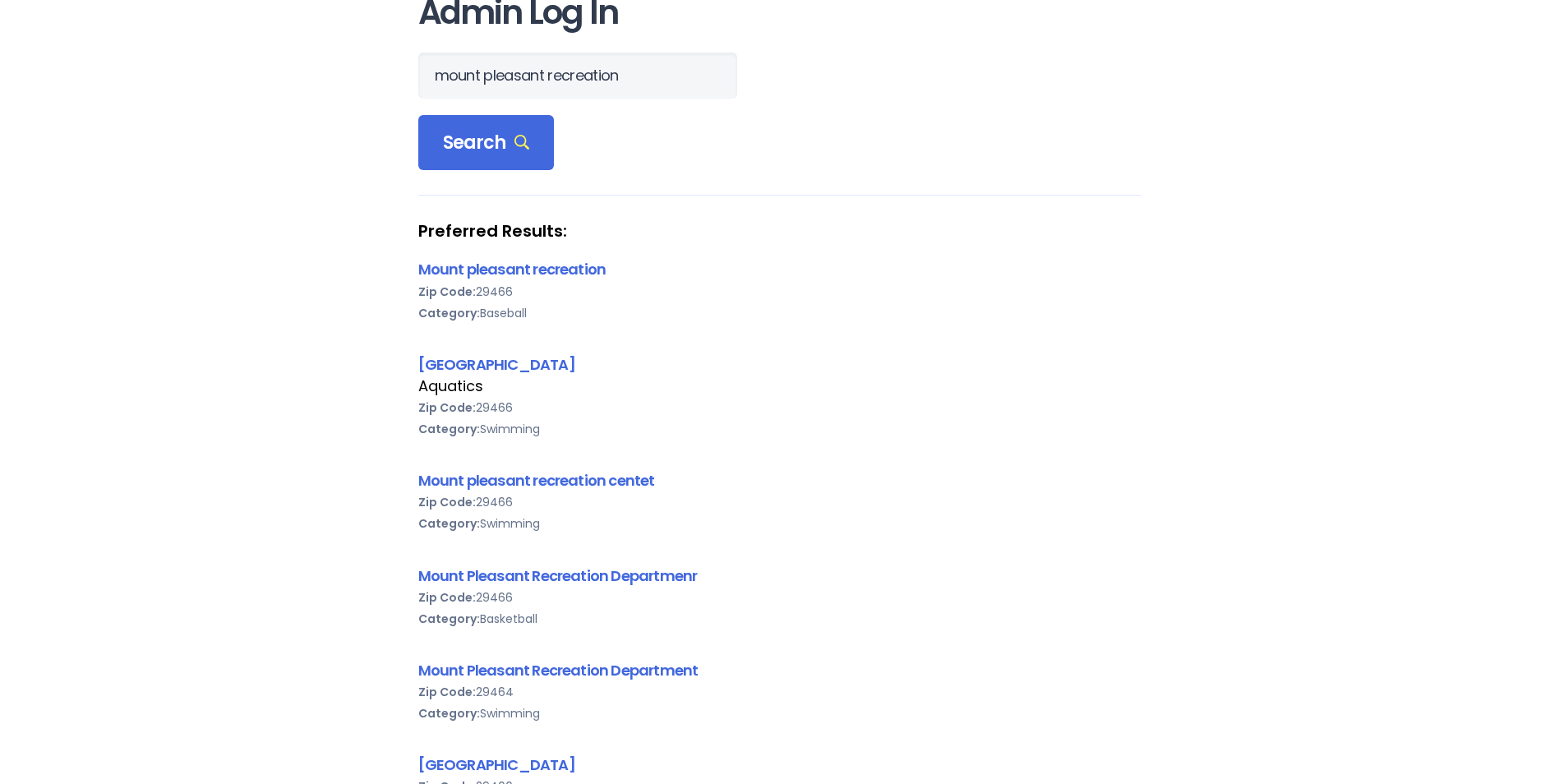
scroll to position [82, 0]
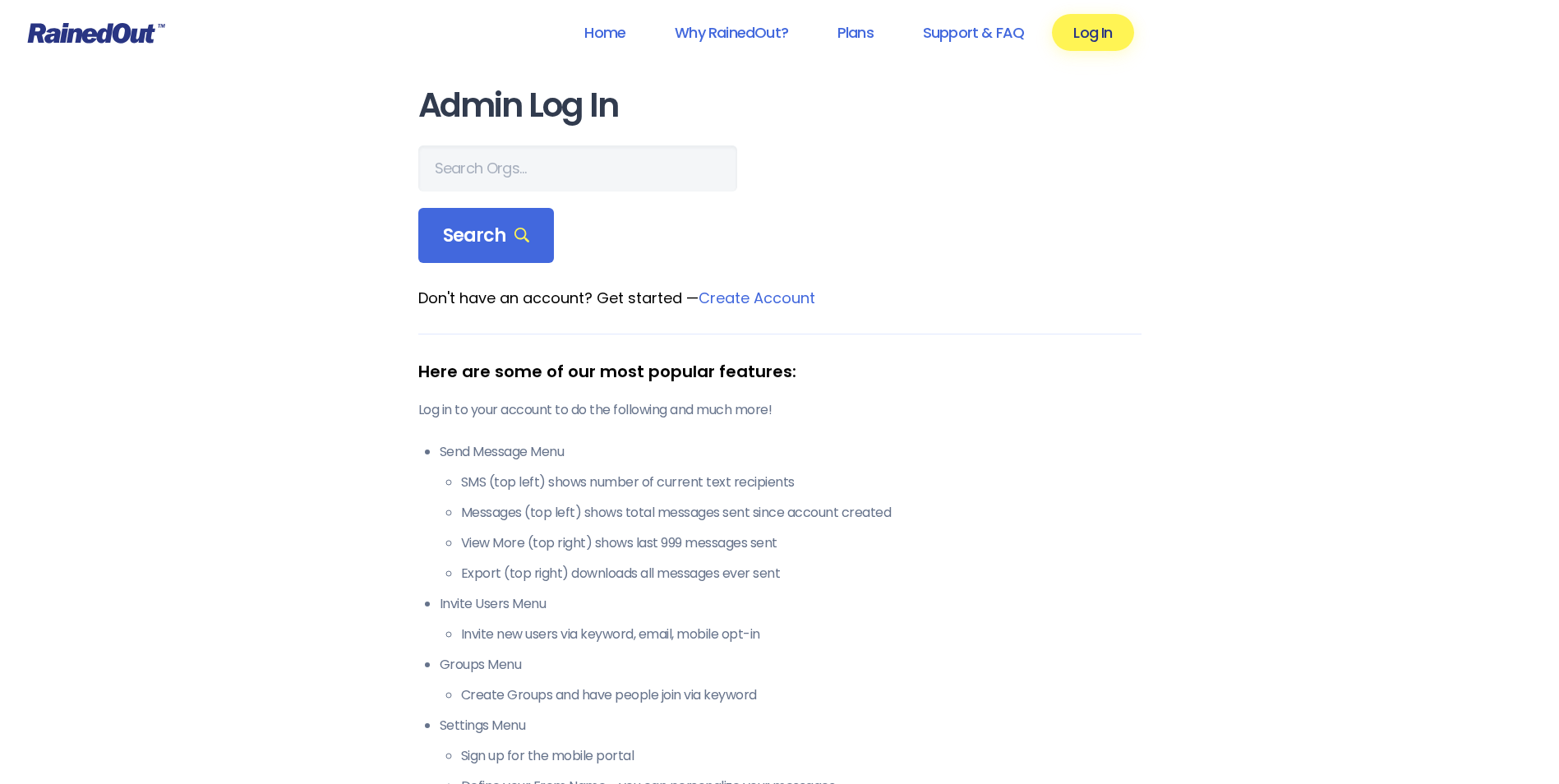
scroll to position [82, 0]
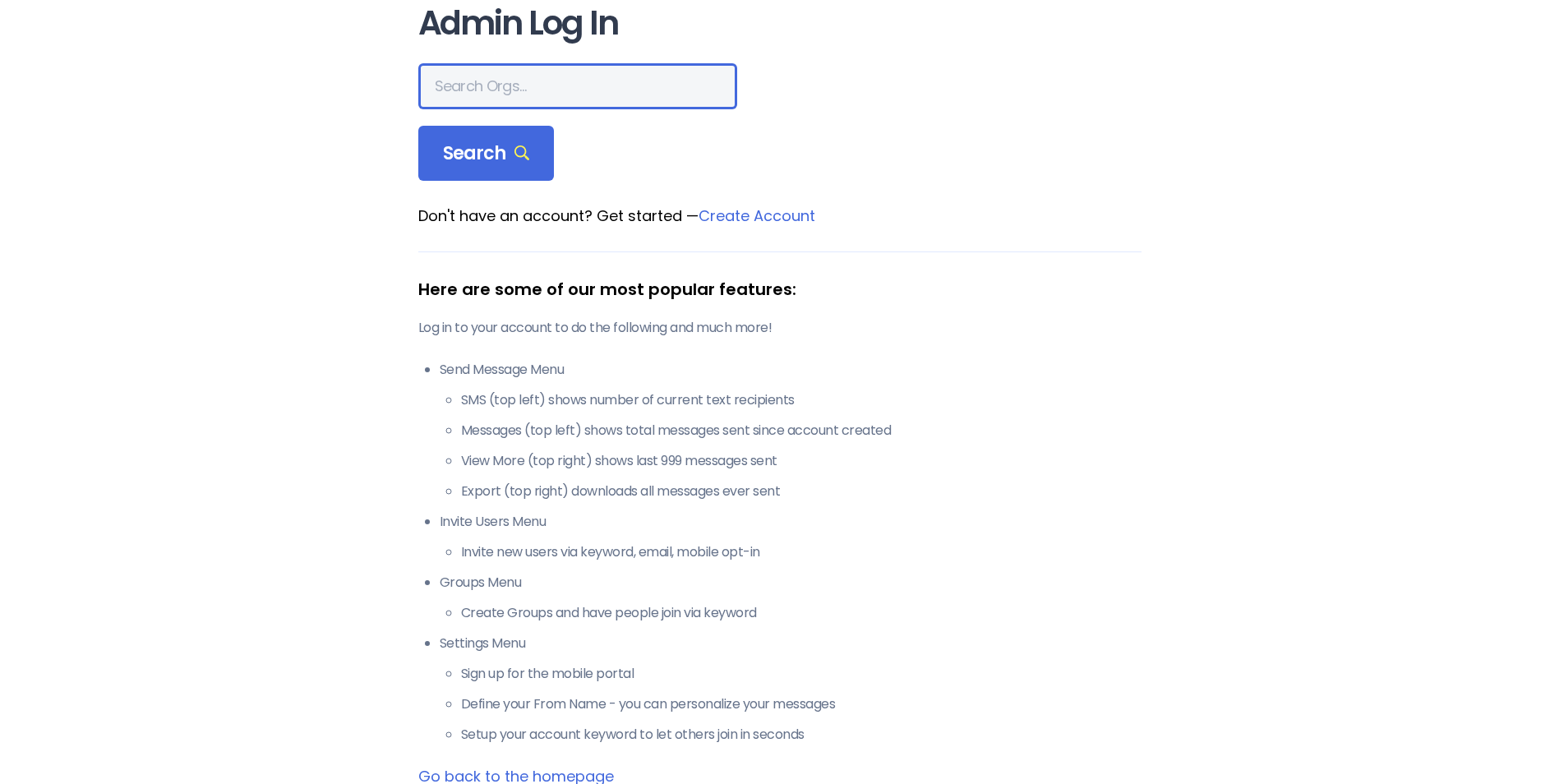
click at [502, 86] on input "text" at bounding box center [577, 86] width 318 height 46
type input "mount pleasant rec"
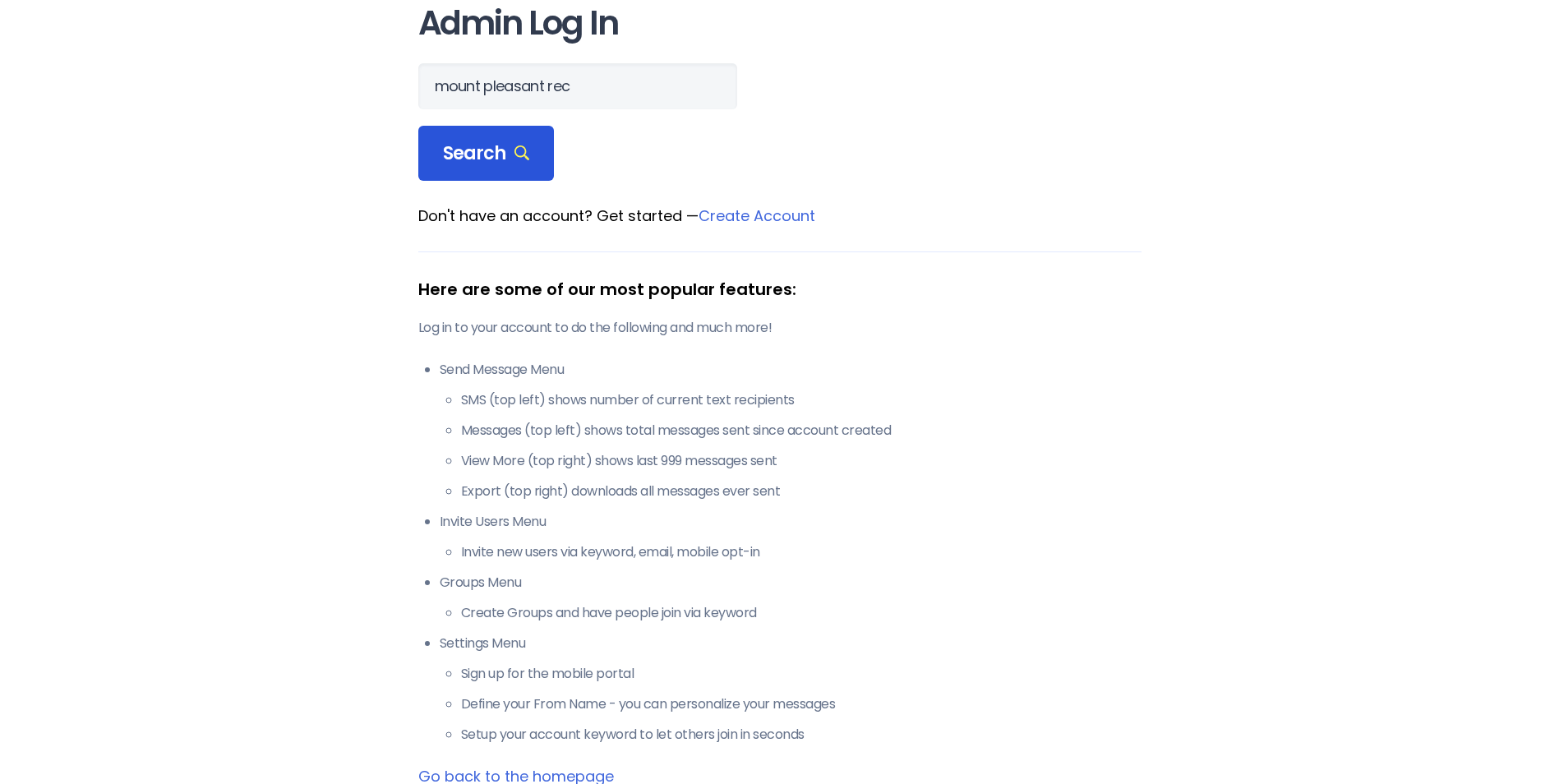
click at [480, 135] on div "Search" at bounding box center [487, 153] width 136 height 56
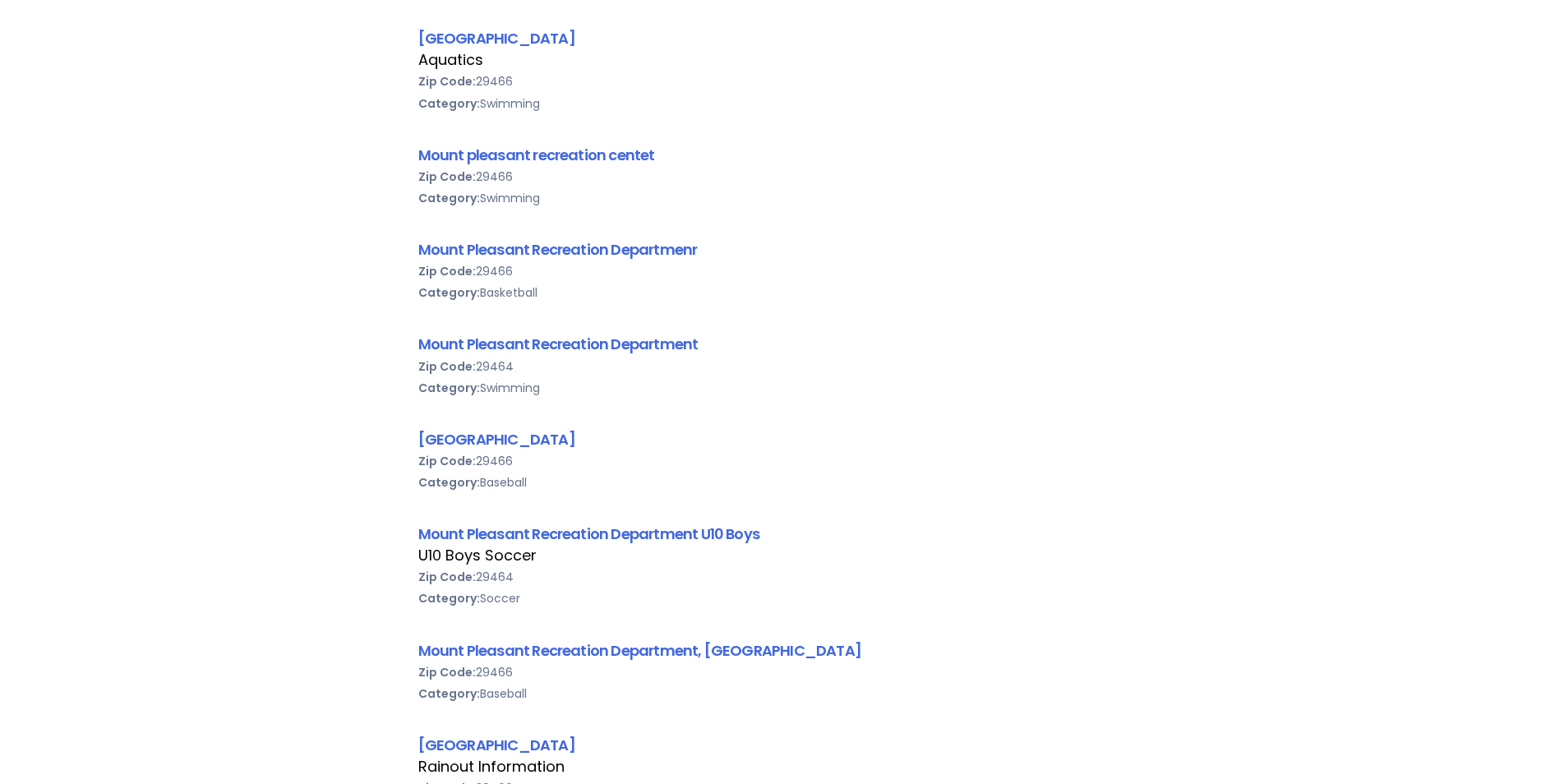
scroll to position [1067, 0]
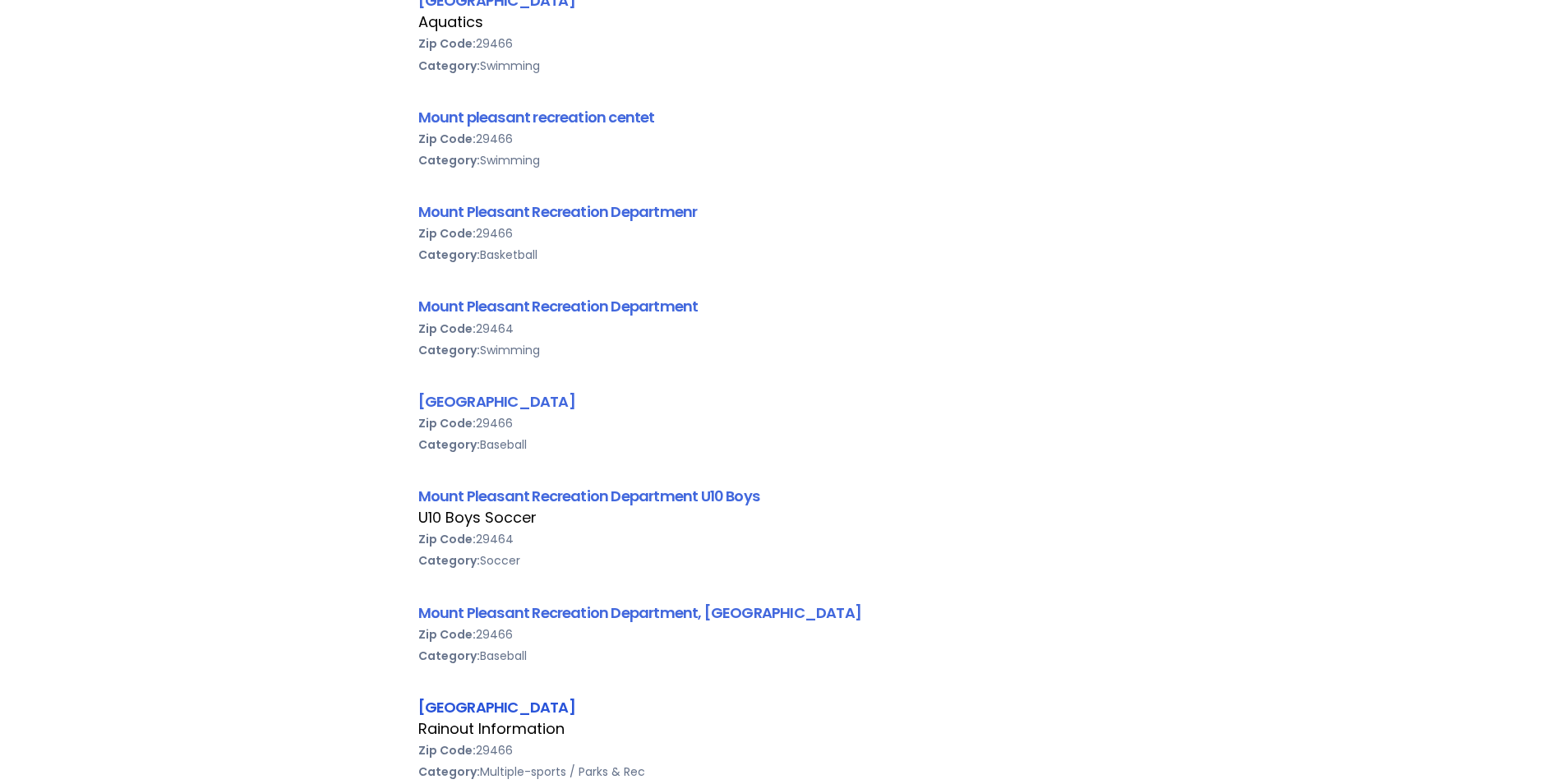
click at [575, 706] on link "[GEOGRAPHIC_DATA]" at bounding box center [497, 707] width 157 height 21
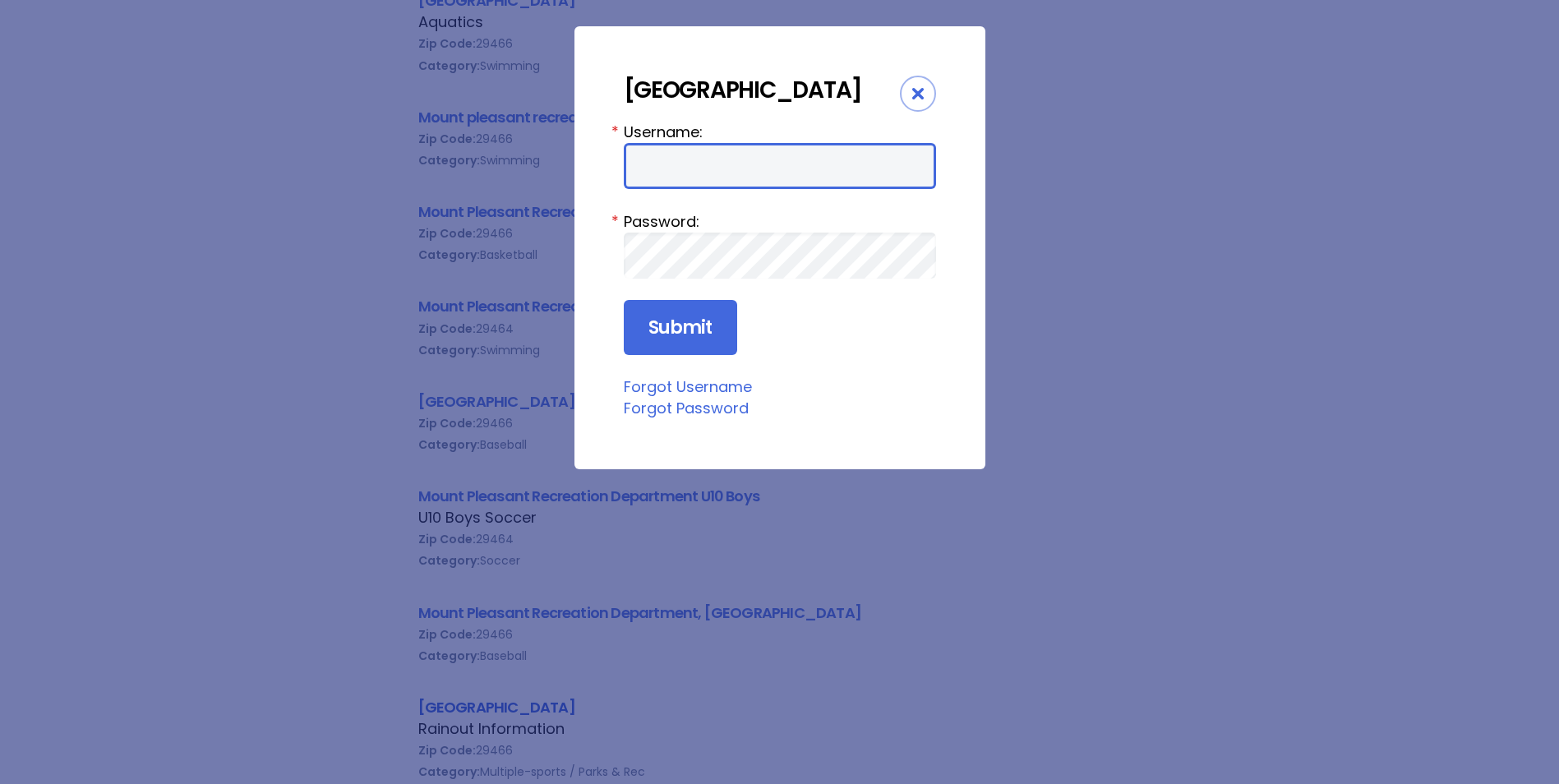
type input "mprd"
click at [917, 85] on div "Close" at bounding box center [917, 94] width 36 height 36
